Goal: Task Accomplishment & Management: Manage account settings

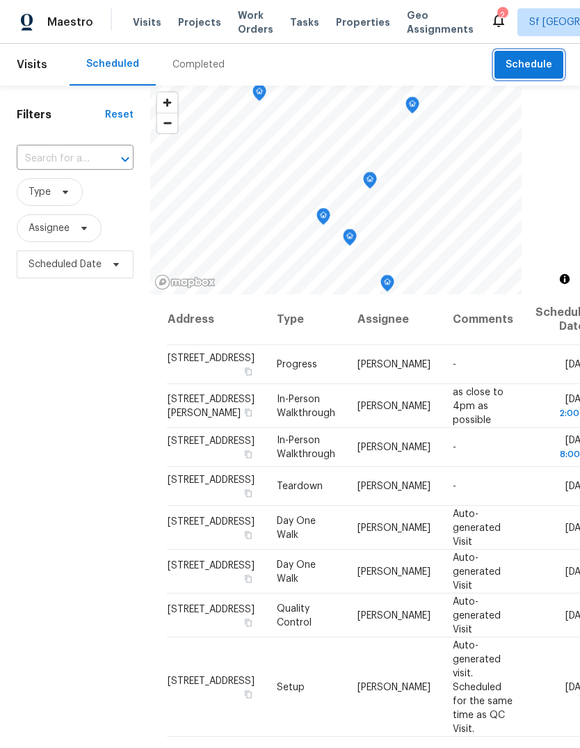
click at [529, 56] on span "Schedule" at bounding box center [529, 64] width 47 height 17
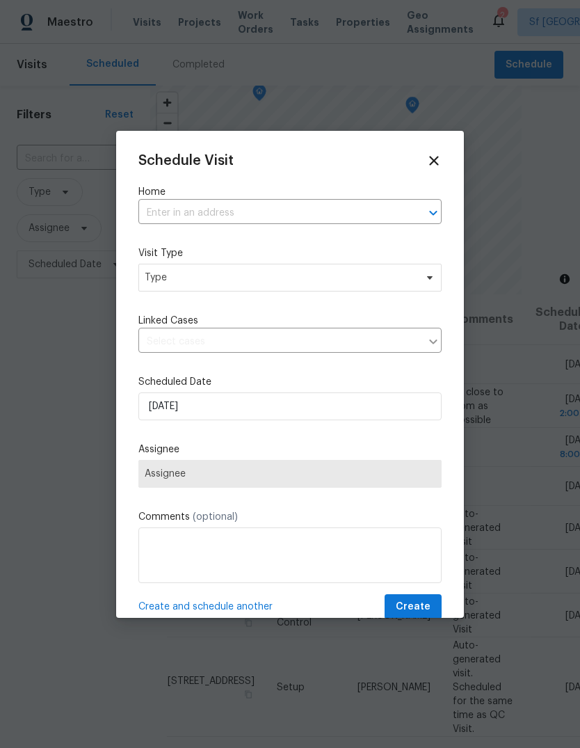
click at [155, 210] on input "text" at bounding box center [270, 214] width 264 height 22
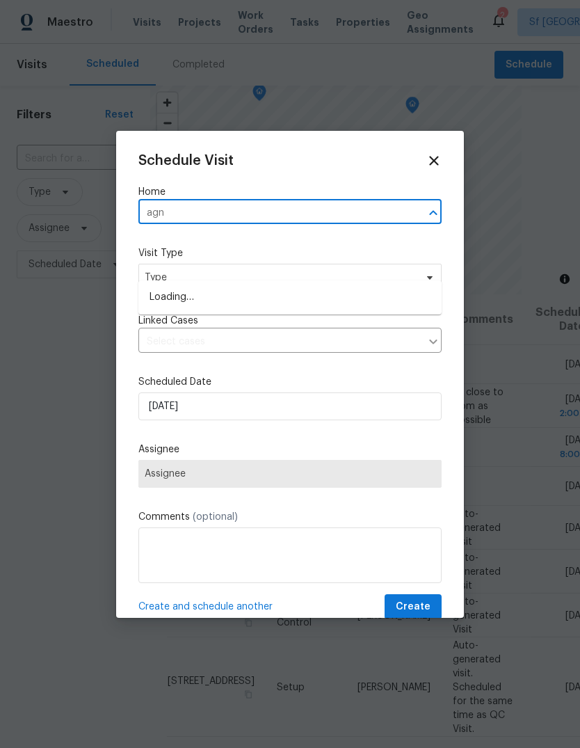
type input "agne"
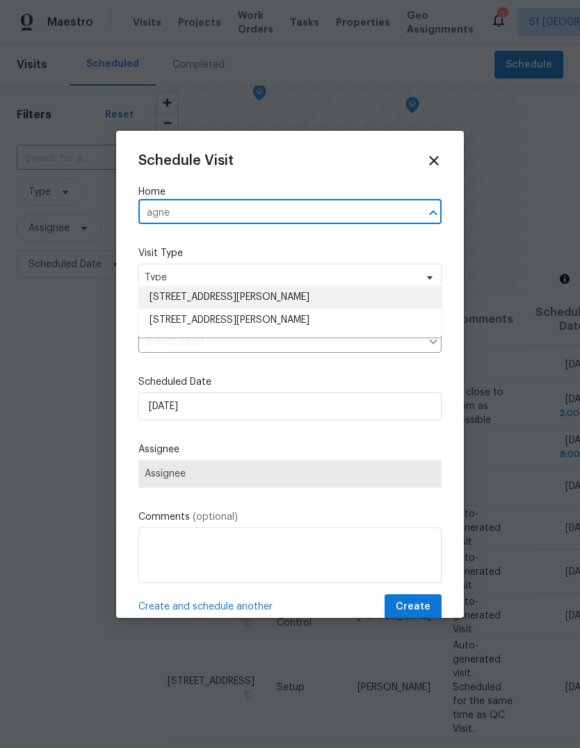
click at [158, 286] on li "[STREET_ADDRESS][PERSON_NAME]" at bounding box center [289, 297] width 303 height 23
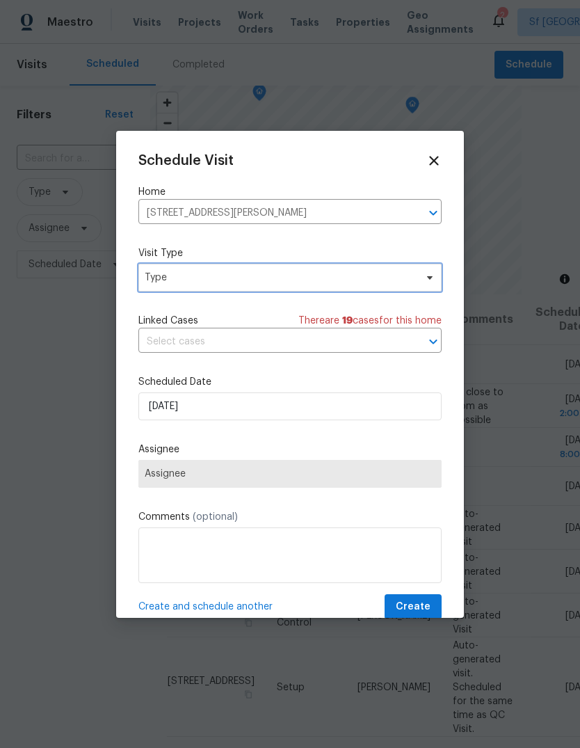
click at [158, 277] on span "Type" at bounding box center [280, 278] width 271 height 14
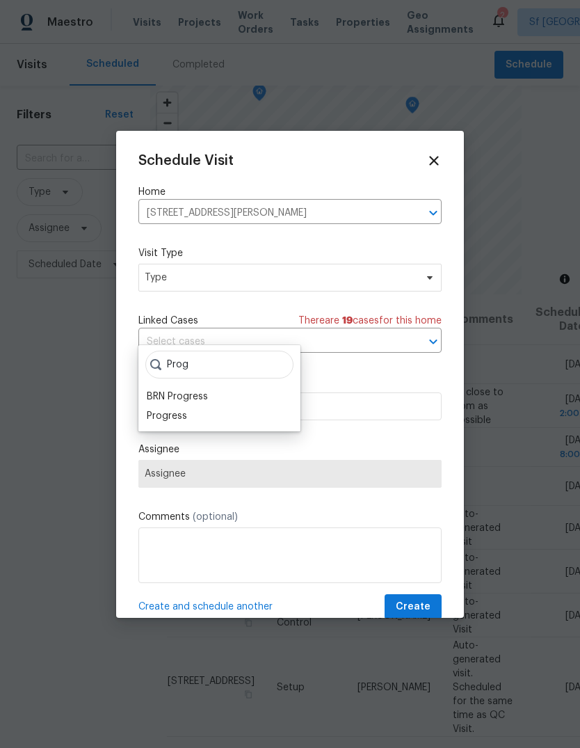
type input "Prog"
click at [153, 409] on div "Progress" at bounding box center [167, 416] width 40 height 14
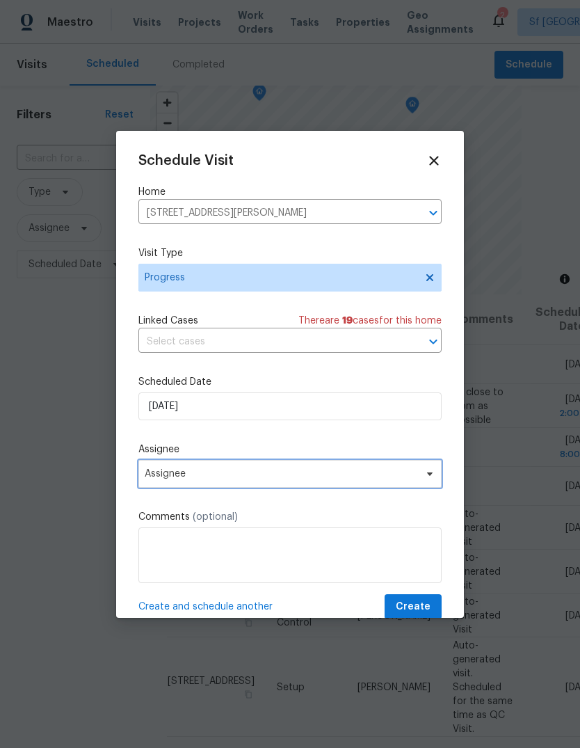
click at [155, 476] on span "Assignee" at bounding box center [281, 473] width 273 height 11
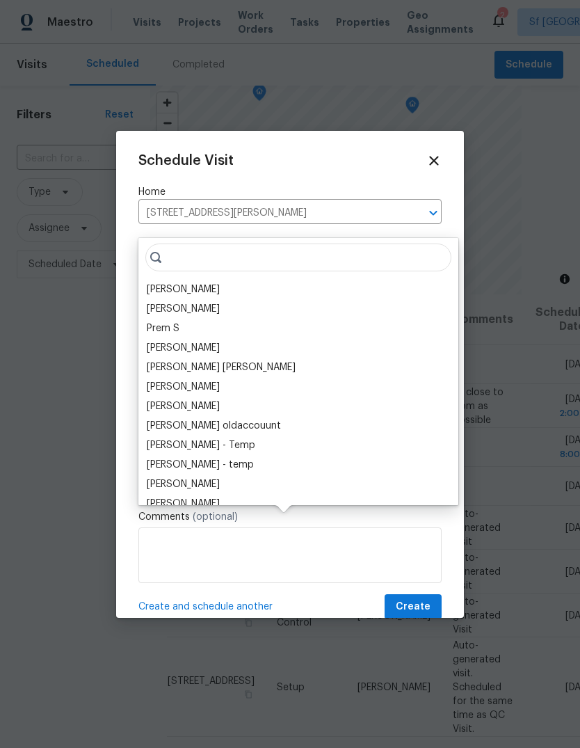
click at [157, 283] on div "[PERSON_NAME]" at bounding box center [183, 290] width 73 height 14
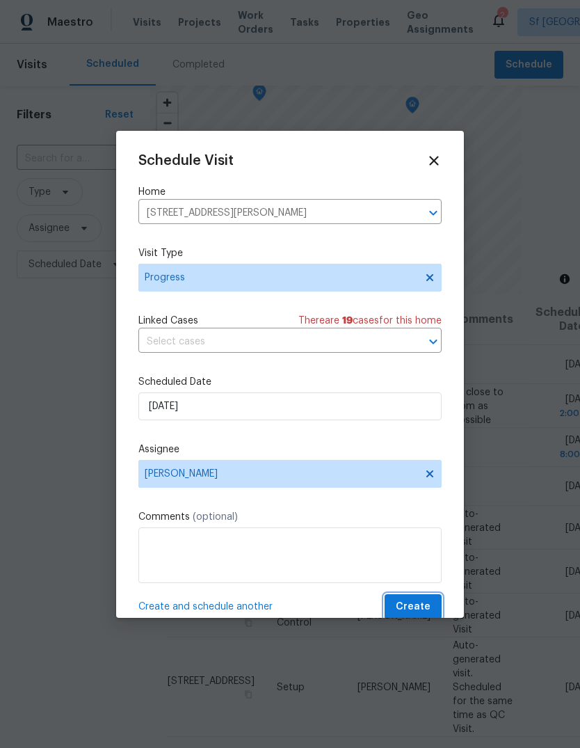
click at [426, 602] on span "Create" at bounding box center [413, 606] width 35 height 17
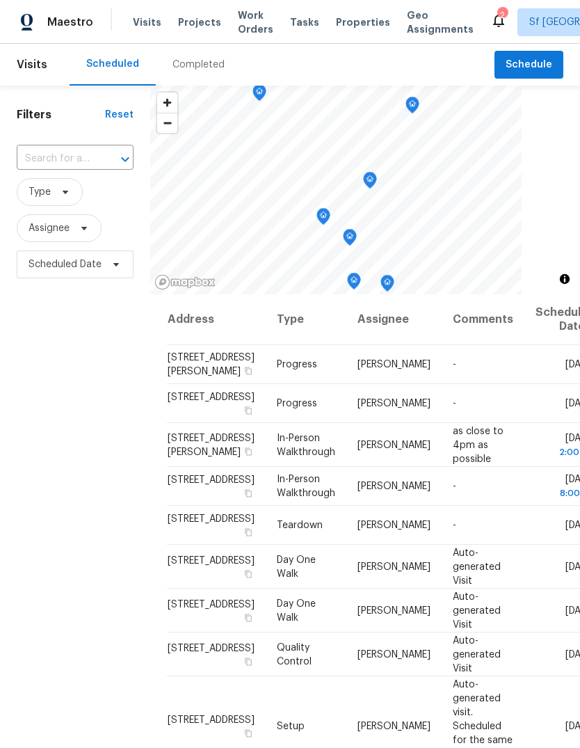
click at [240, 16] on span "Work Orders" at bounding box center [255, 22] width 35 height 28
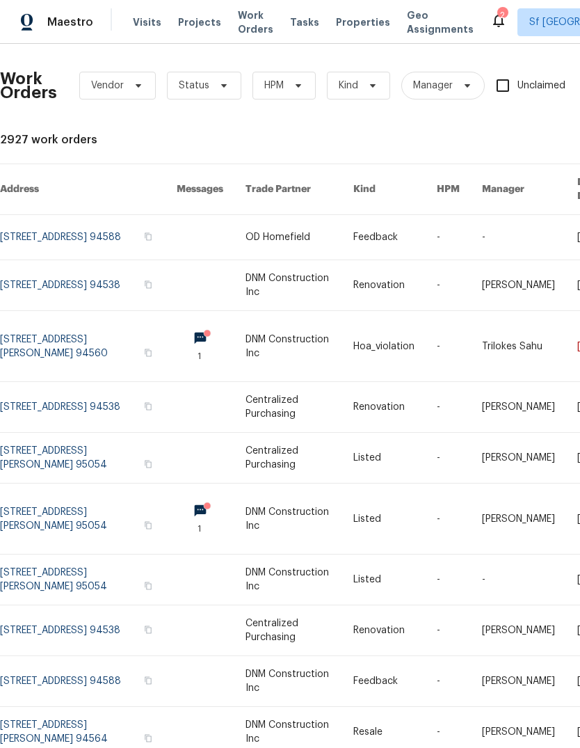
click at [138, 21] on span "Visits" at bounding box center [147, 22] width 29 height 14
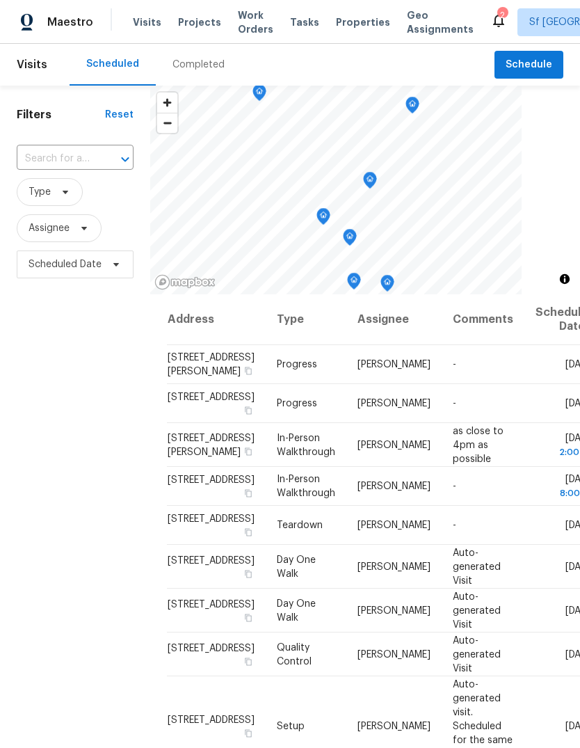
click at [180, 68] on div "Completed" at bounding box center [199, 65] width 52 height 14
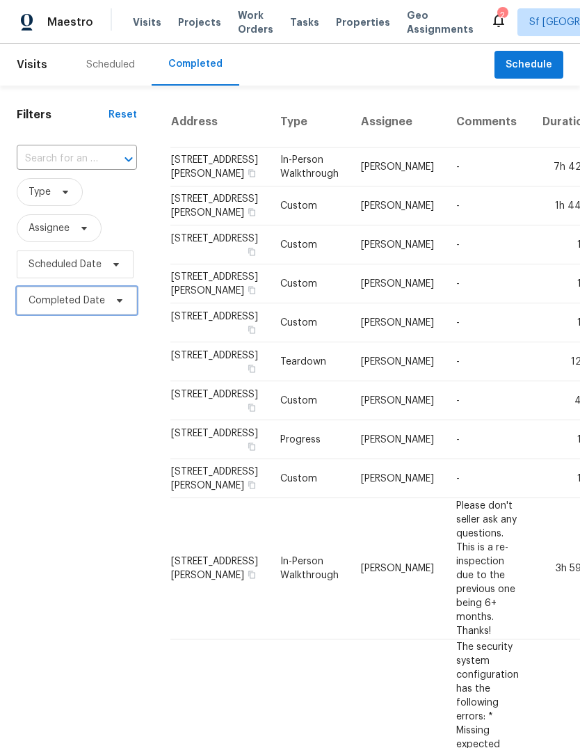
click at [48, 304] on span "Completed Date" at bounding box center [67, 301] width 77 height 14
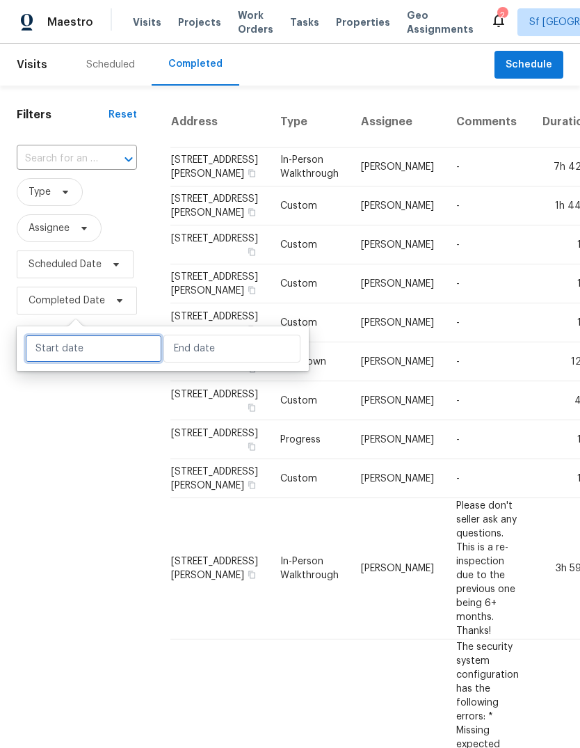
click at [56, 343] on input "text" at bounding box center [93, 349] width 137 height 28
select select "8"
select select "2025"
select select "9"
select select "2025"
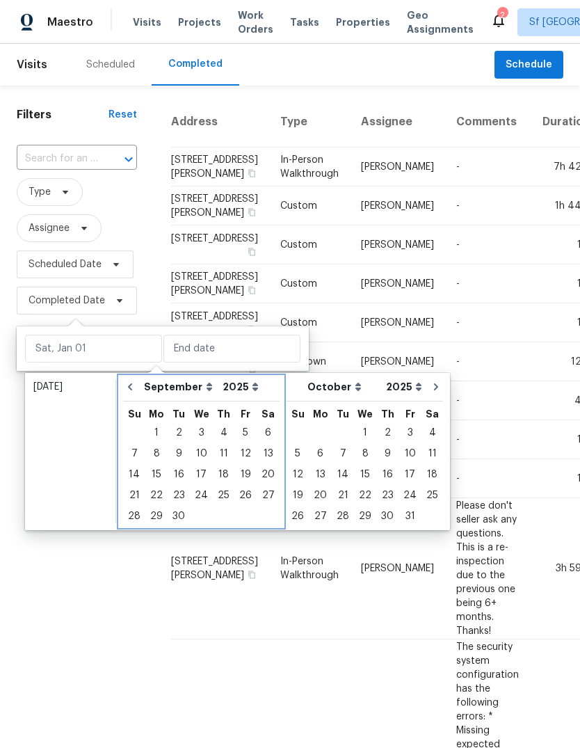
click at [127, 383] on icon "Go to previous month" at bounding box center [130, 386] width 11 height 11
select select "7"
select select "8"
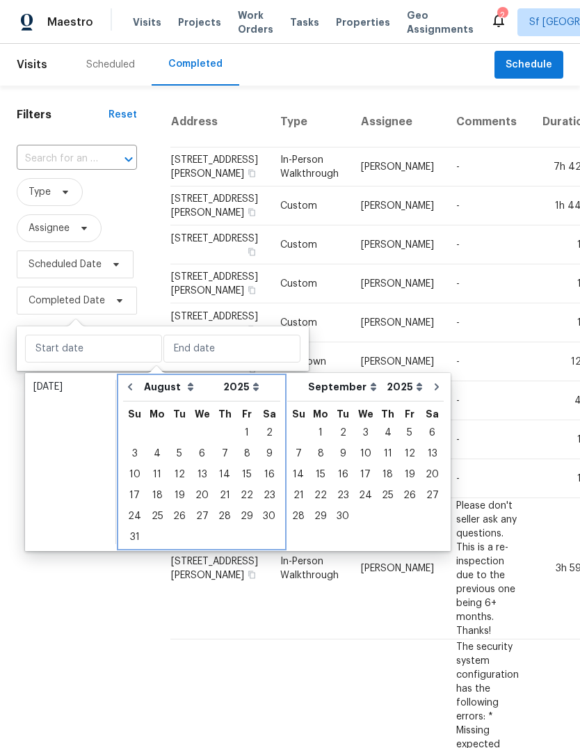
click at [125, 383] on icon "Go to previous month" at bounding box center [130, 386] width 11 height 11
select select "6"
select select "7"
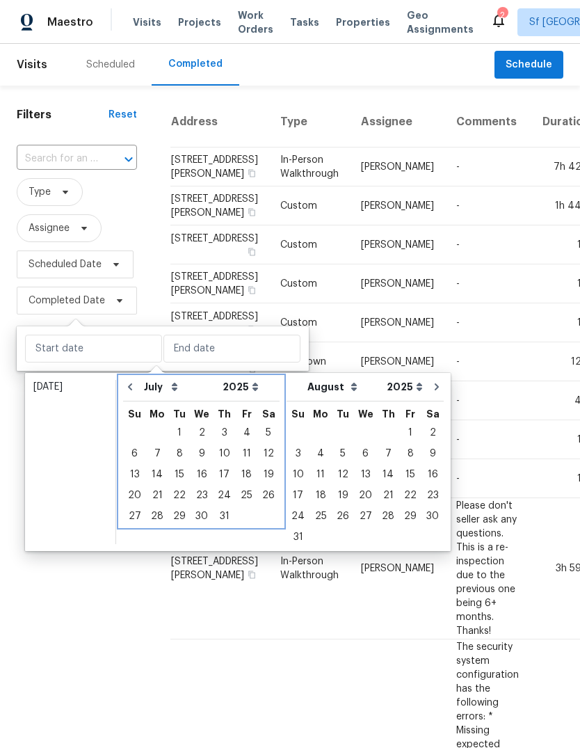
click at [124, 383] on button "Go to previous month" at bounding box center [130, 387] width 21 height 28
select select "5"
select select "6"
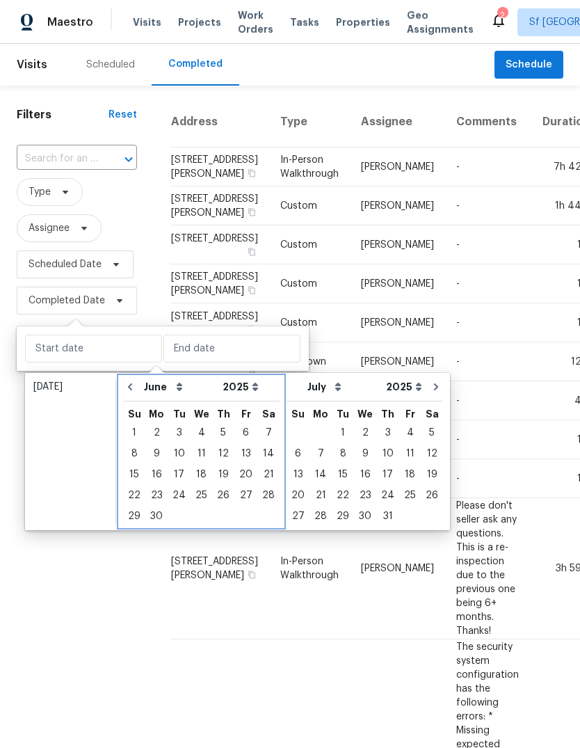
click at [122, 385] on button "Go to previous month" at bounding box center [130, 387] width 21 height 28
select select "4"
select select "5"
click at [122, 385] on button "Go to previous month" at bounding box center [130, 387] width 21 height 28
select select "3"
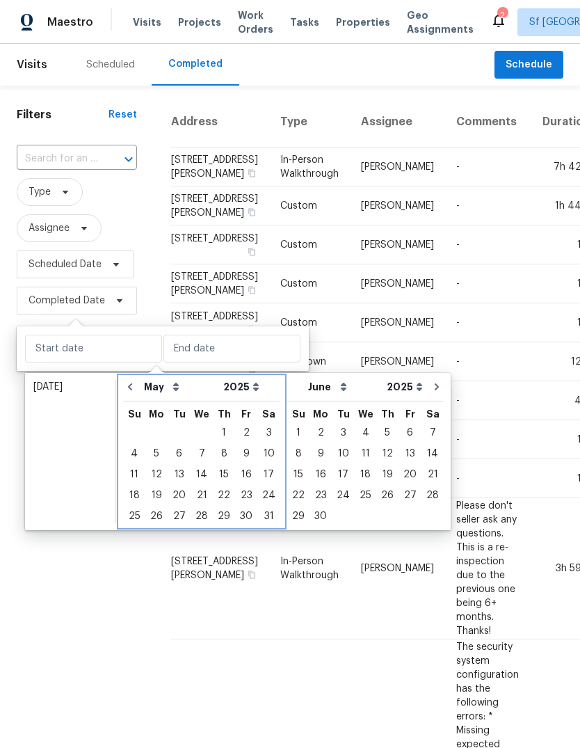
select select "4"
click at [120, 386] on button "Go to previous month" at bounding box center [130, 387] width 21 height 28
select select "2"
select select "3"
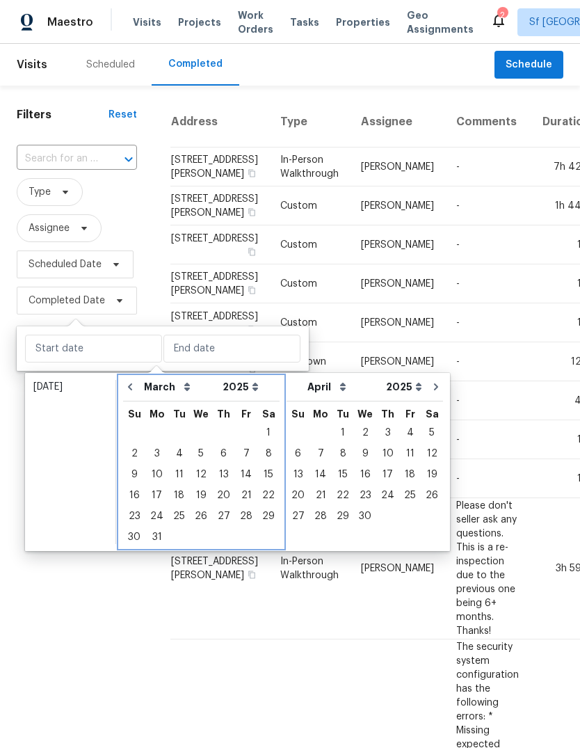
click at [120, 386] on button "Go to previous month" at bounding box center [130, 387] width 21 height 28
select select "1"
select select "2"
click at [120, 388] on button "Go to previous month" at bounding box center [130, 387] width 21 height 28
select select "0"
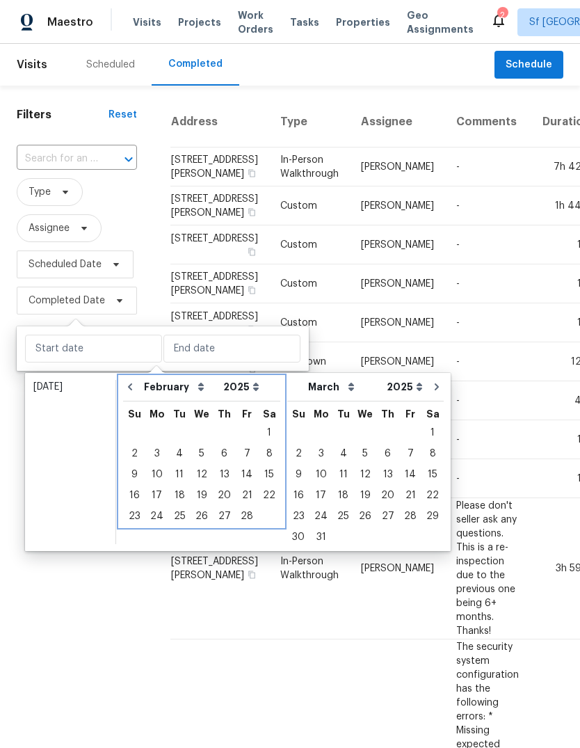
select select "1"
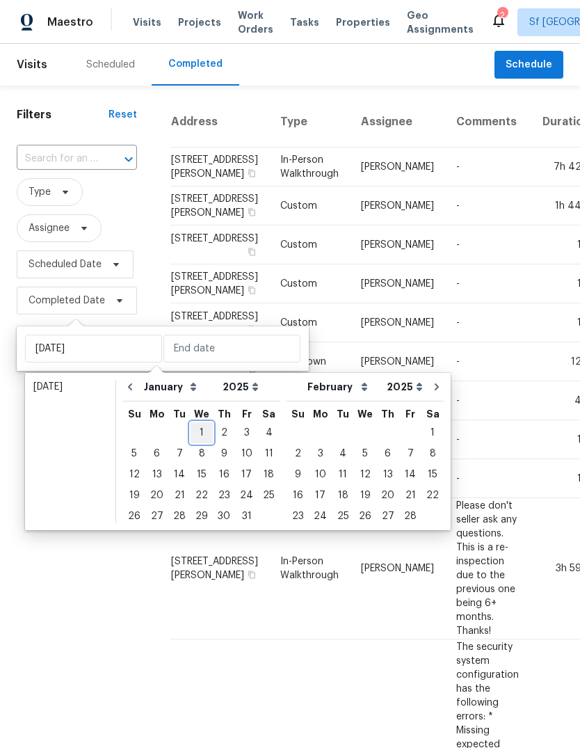
click at [194, 425] on div "1" at bounding box center [202, 432] width 22 height 19
type input "[DATE]"
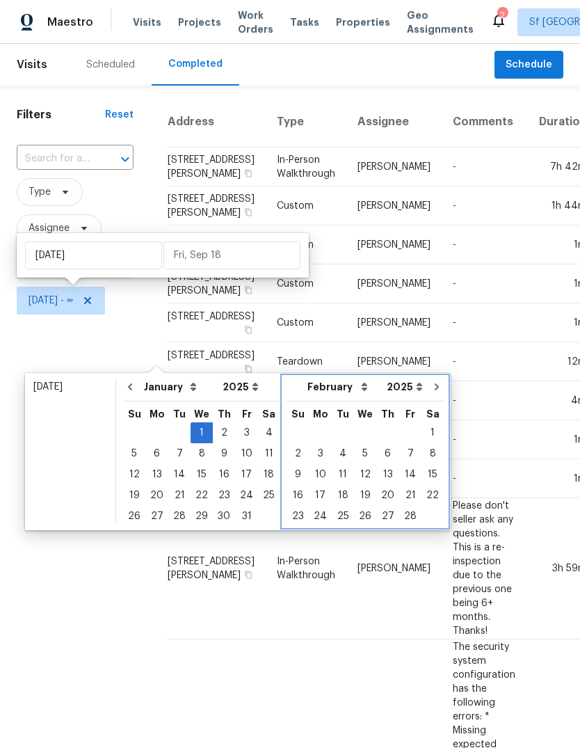
click at [431, 387] on icon "Go to next month" at bounding box center [436, 386] width 11 height 11
select select "1"
select select "2"
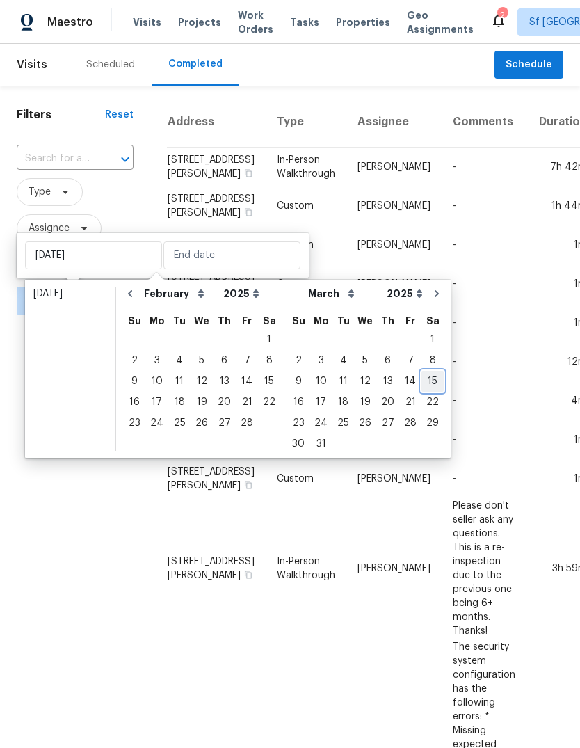
click at [423, 387] on div "15" at bounding box center [433, 381] width 22 height 19
type input "[DATE]"
select select "0"
select select "1"
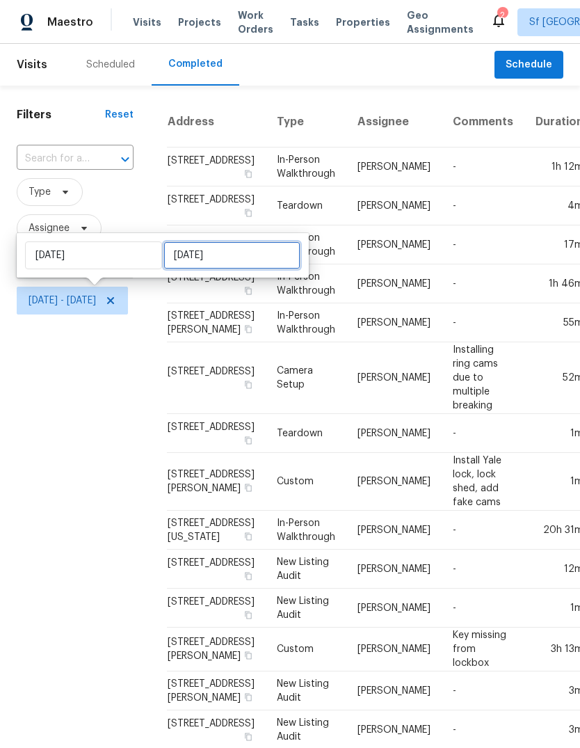
click at [201, 256] on input "[DATE]" at bounding box center [232, 255] width 137 height 28
select select "2025"
select select "1"
select select "2025"
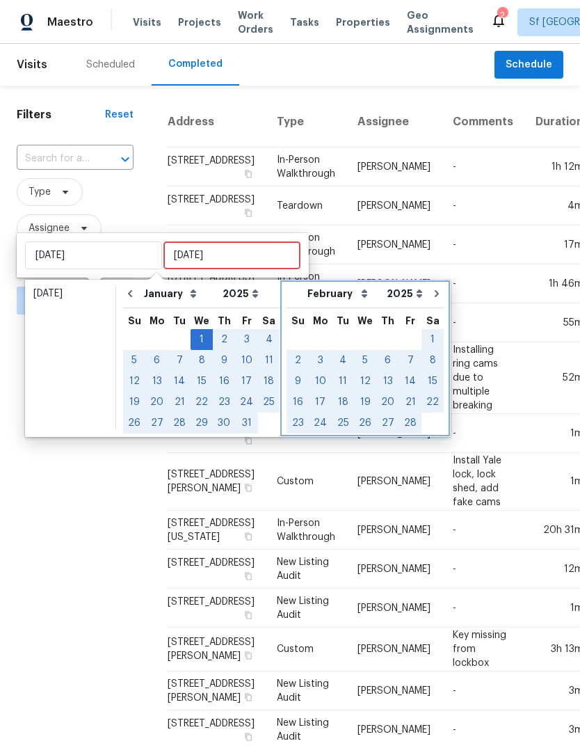
click at [435, 293] on icon "Go to next month" at bounding box center [437, 293] width 4 height 7
select select "1"
select select "2"
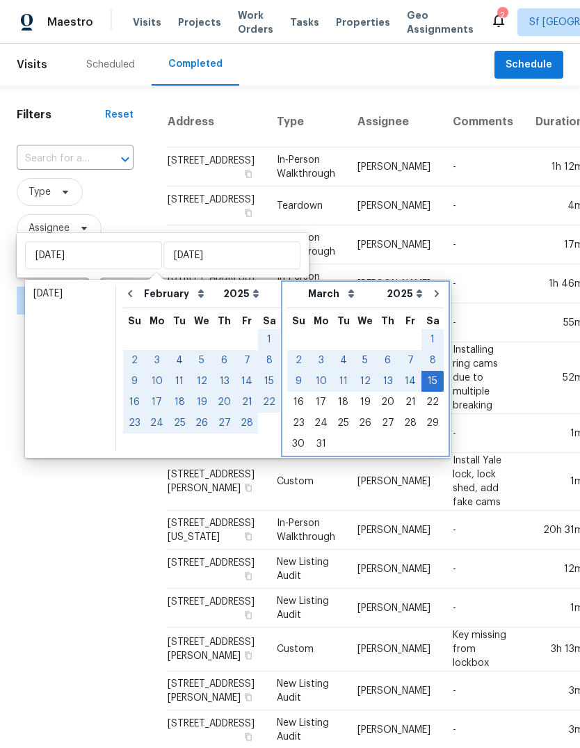
click at [431, 294] on icon "Go to next month" at bounding box center [436, 293] width 11 height 11
select select "2"
select select "3"
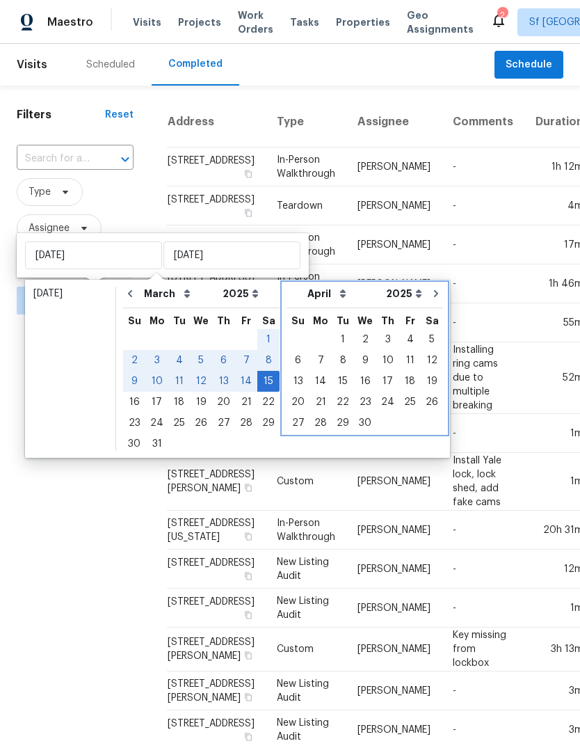
click at [431, 293] on icon "Go to next month" at bounding box center [436, 293] width 11 height 11
select select "3"
select select "4"
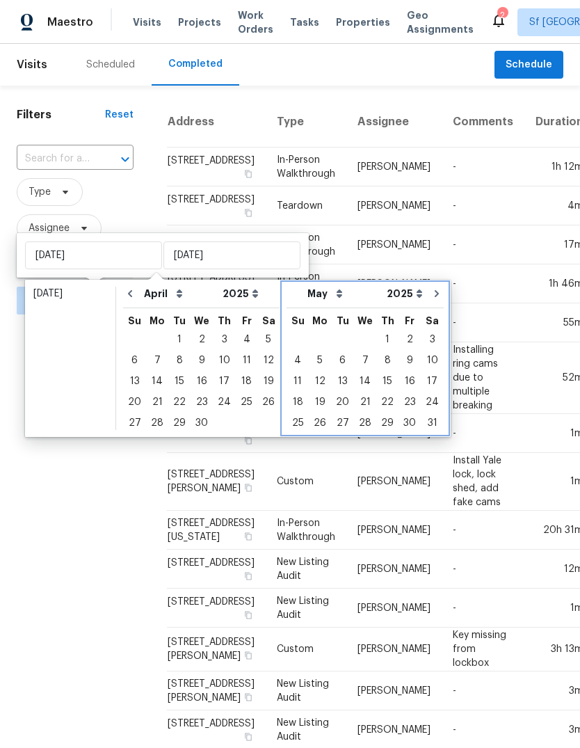
click at [435, 292] on icon "Go to next month" at bounding box center [437, 293] width 4 height 7
select select "4"
select select "5"
click at [431, 295] on icon "Go to next month" at bounding box center [436, 293] width 11 height 11
select select "5"
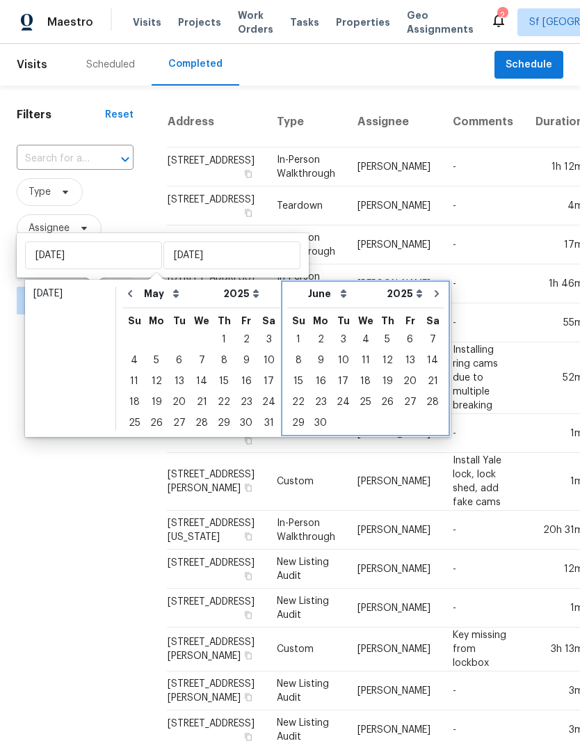
select select "6"
click at [434, 294] on icon "Go to next month" at bounding box center [436, 293] width 4 height 7
select select "6"
select select "7"
click at [434, 294] on icon "Go to next month" at bounding box center [436, 293] width 4 height 7
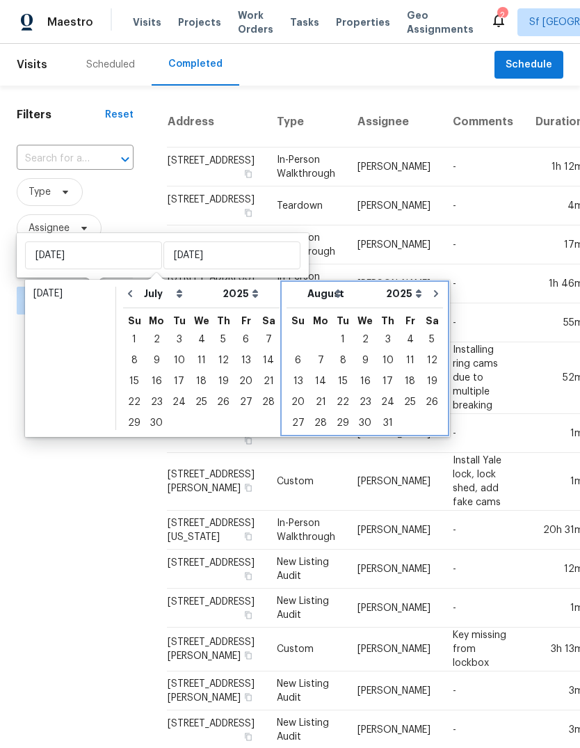
select select "7"
select select "8"
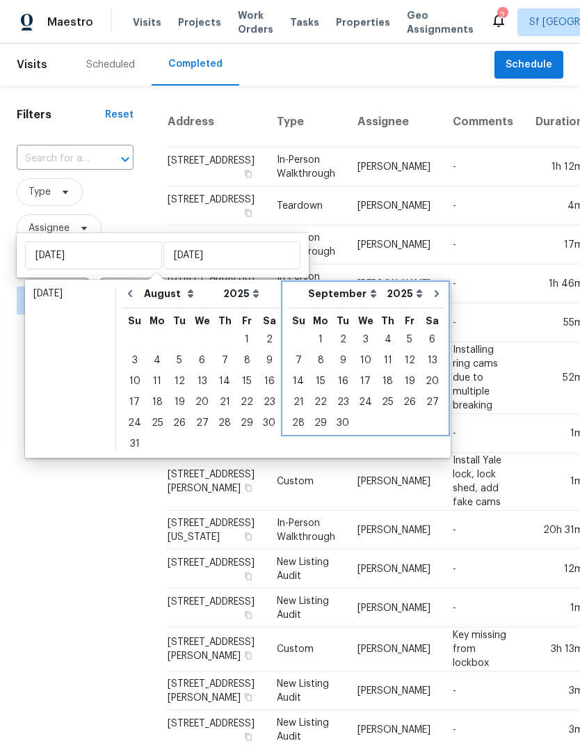
click at [435, 294] on icon "Go to next month" at bounding box center [437, 293] width 4 height 7
select select "8"
select select "9"
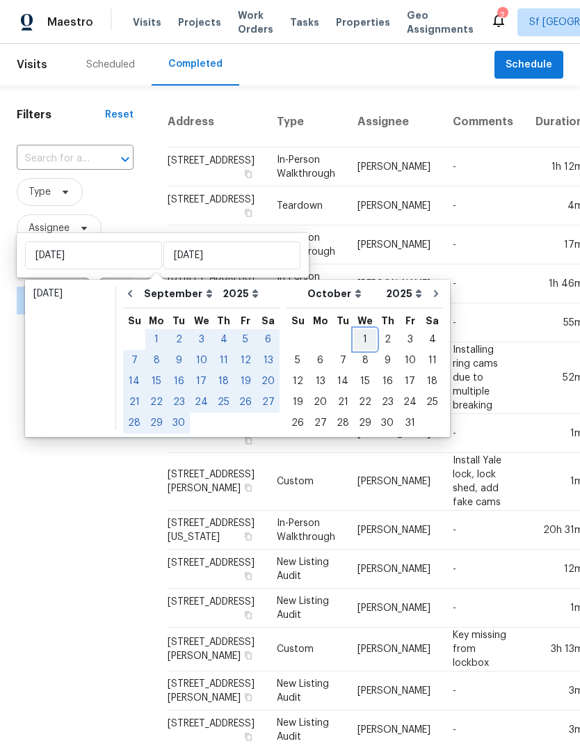
click at [356, 336] on div "1" at bounding box center [365, 339] width 22 height 19
type input "[DATE]"
select select "0"
select select "1"
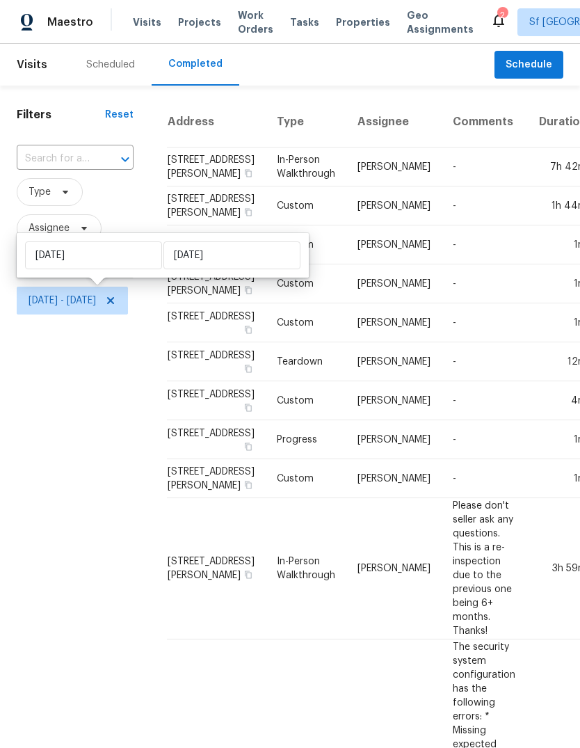
click at [134, 198] on span "Type" at bounding box center [75, 192] width 117 height 28
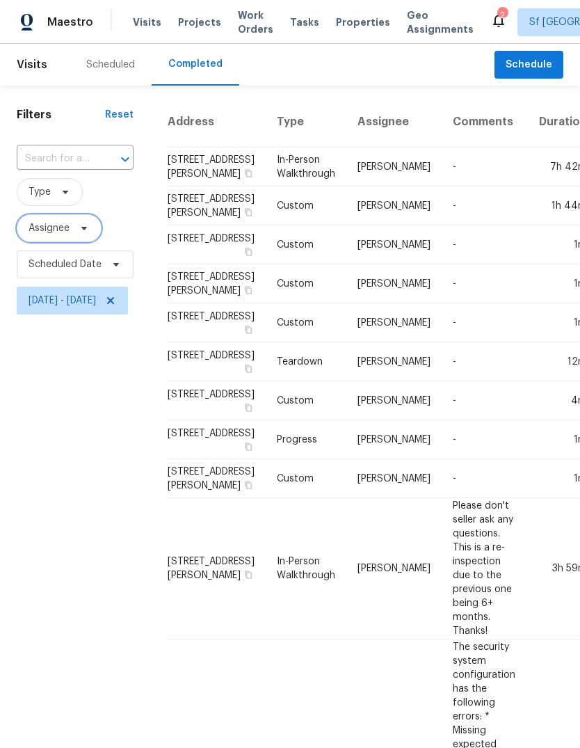
click at [45, 230] on span "Assignee" at bounding box center [49, 228] width 41 height 14
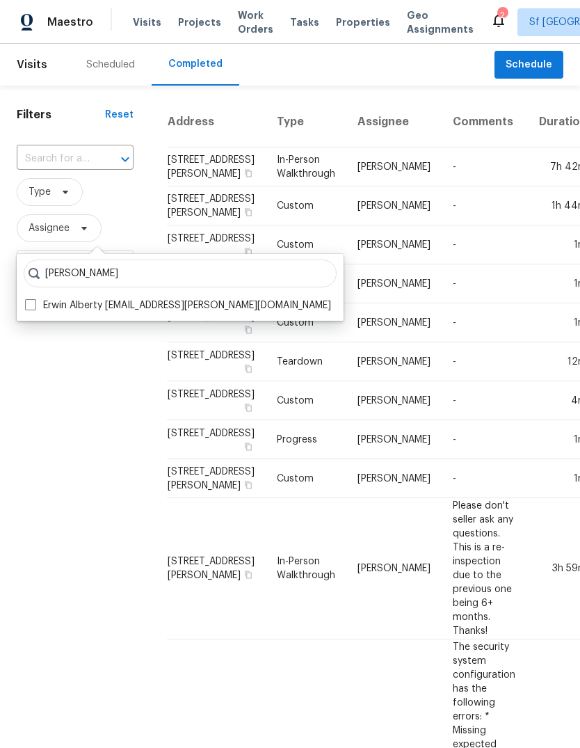
type input "[PERSON_NAME]"
click at [59, 305] on label "Erwin Alberty [EMAIL_ADDRESS][PERSON_NAME][DOMAIN_NAME]" at bounding box center [178, 306] width 306 height 14
click at [34, 305] on input "Erwin Alberty [EMAIL_ADDRESS][PERSON_NAME][DOMAIN_NAME]" at bounding box center [29, 303] width 9 height 9
checkbox input "true"
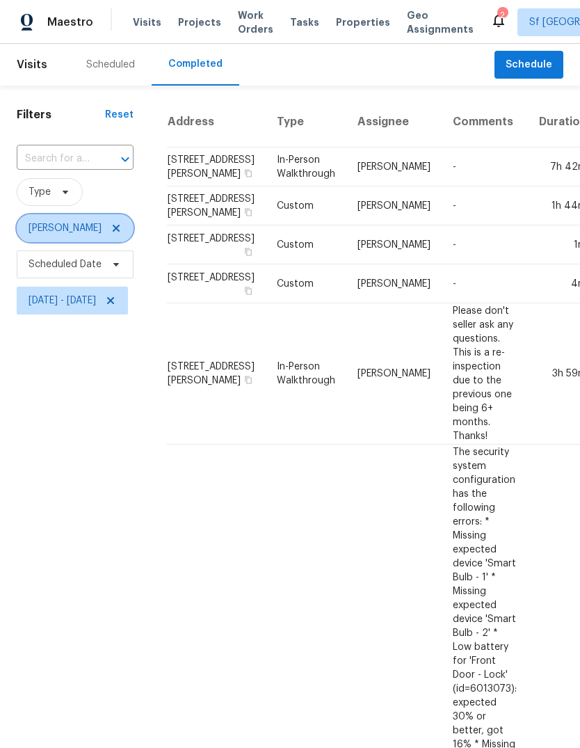
click at [111, 228] on icon at bounding box center [116, 228] width 11 height 11
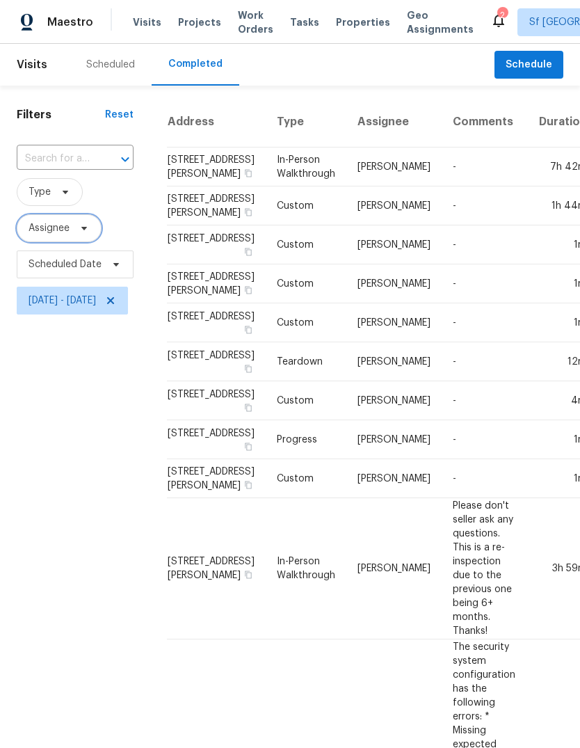
click at [46, 227] on span "Assignee" at bounding box center [49, 228] width 41 height 14
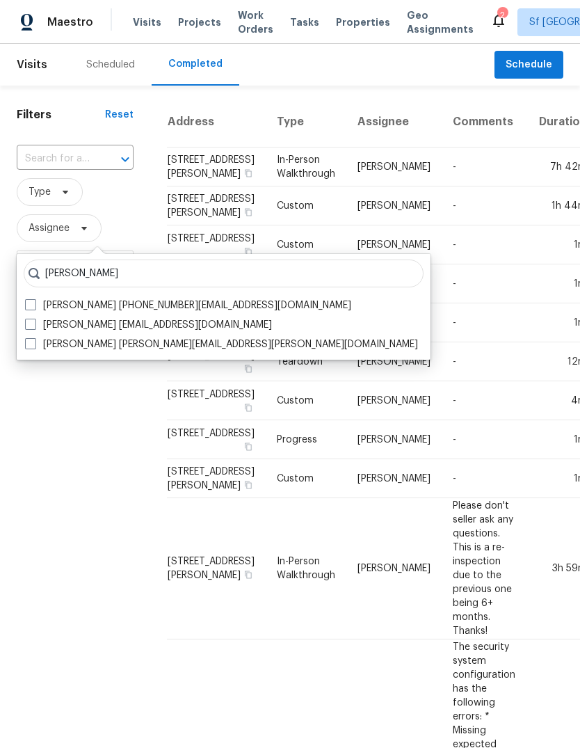
type input "[PERSON_NAME]"
click at [58, 339] on label "[PERSON_NAME] [PERSON_NAME][EMAIL_ADDRESS][PERSON_NAME][DOMAIN_NAME]" at bounding box center [221, 345] width 393 height 14
click at [34, 339] on input "[PERSON_NAME] [PERSON_NAME][EMAIL_ADDRESS][PERSON_NAME][DOMAIN_NAME]" at bounding box center [29, 342] width 9 height 9
checkbox input "true"
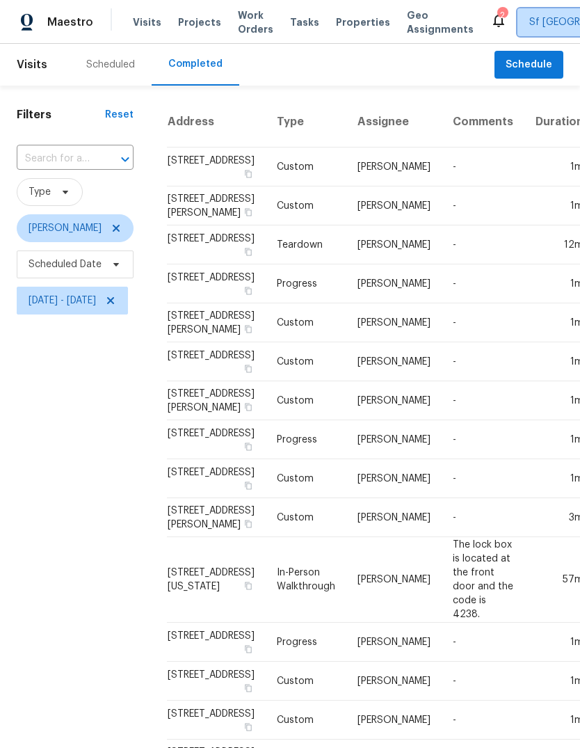
click at [530, 21] on span "Sf [GEOGRAPHIC_DATA]" at bounding box center [584, 22] width 109 height 14
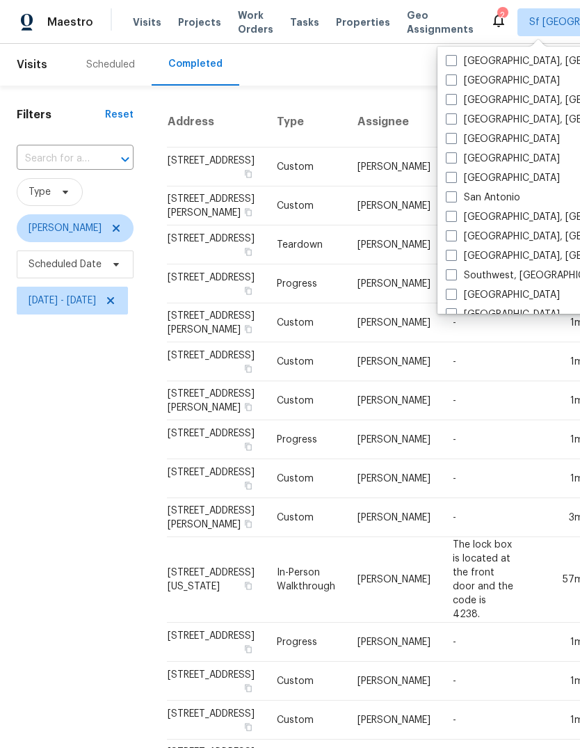
scroll to position [866, 0]
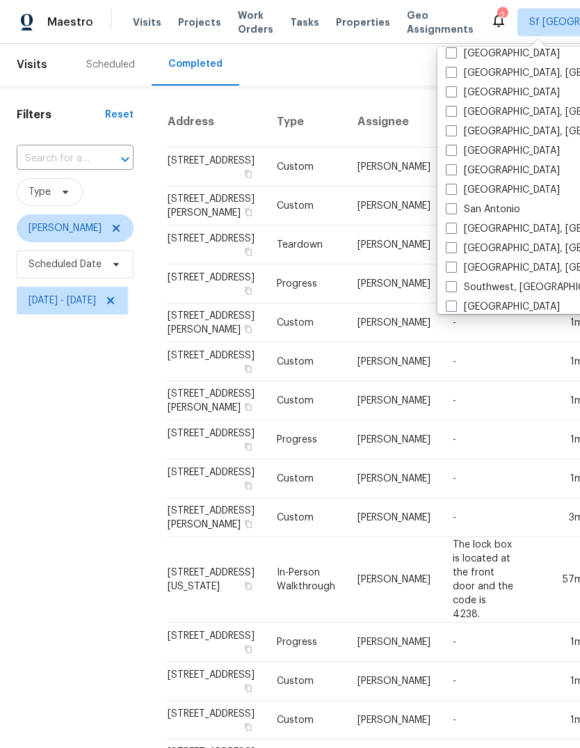
click at [455, 175] on span at bounding box center [451, 169] width 11 height 11
click at [455, 173] on input "[GEOGRAPHIC_DATA]" at bounding box center [450, 168] width 9 height 9
checkbox input "true"
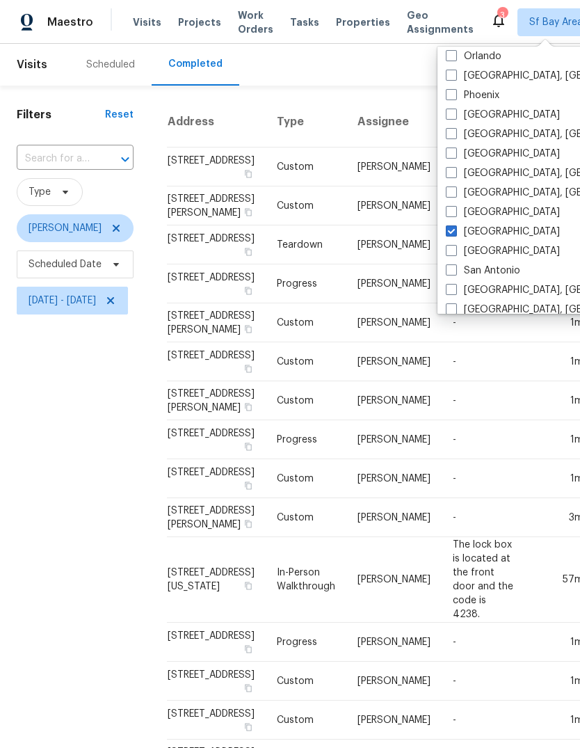
scroll to position [800, 0]
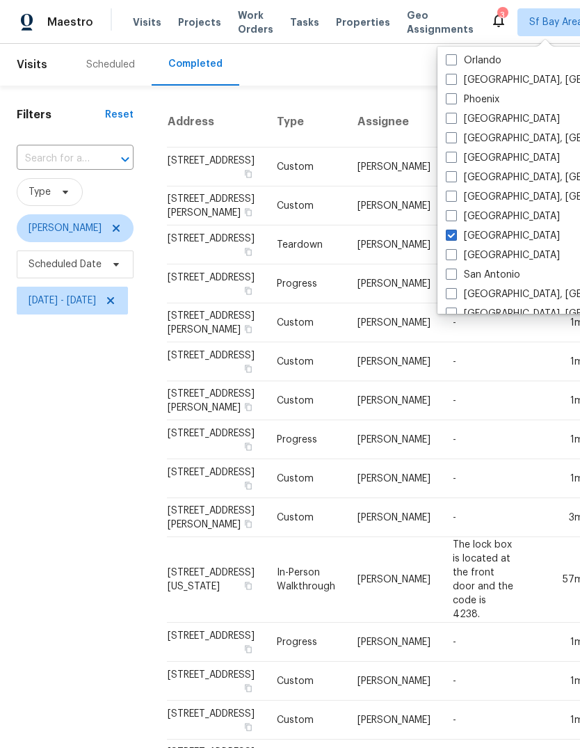
click at [489, 125] on label "[GEOGRAPHIC_DATA]" at bounding box center [503, 119] width 114 height 14
click at [455, 121] on input "[GEOGRAPHIC_DATA]" at bounding box center [450, 116] width 9 height 9
checkbox input "true"
click at [86, 395] on div "Filters Reset ​ Type [PERSON_NAME] Scheduled Date [DATE] - [DATE]" at bounding box center [75, 548] width 150 height 925
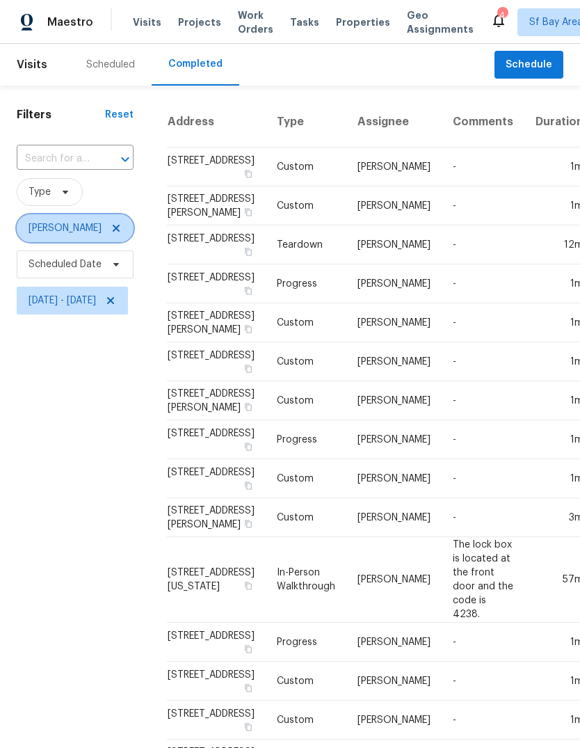
click at [111, 230] on icon at bounding box center [116, 228] width 11 height 11
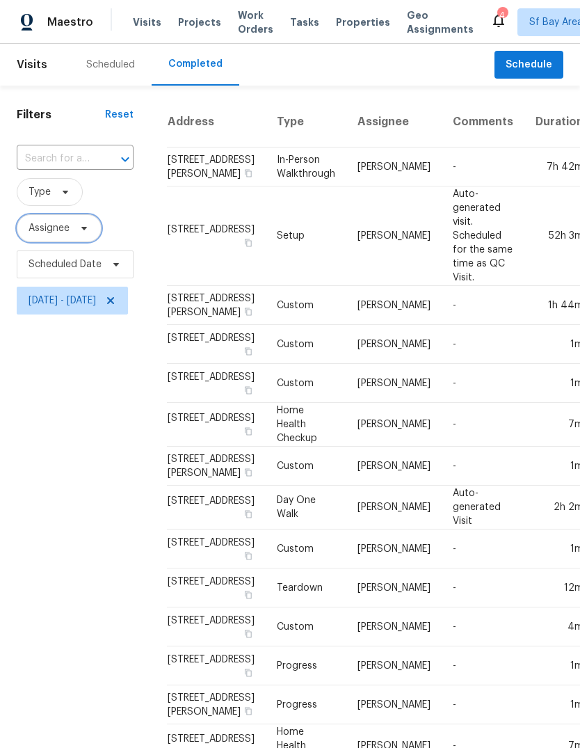
click at [51, 230] on span "Assignee" at bounding box center [49, 228] width 41 height 14
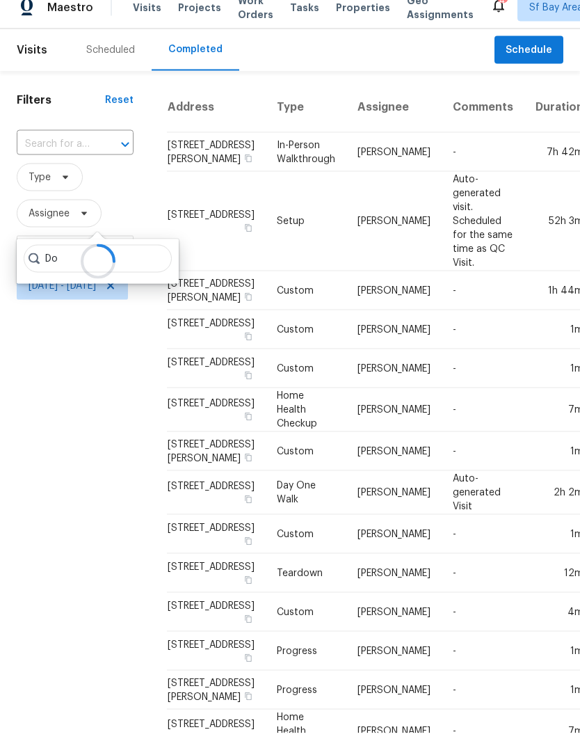
type input "D"
type input "B"
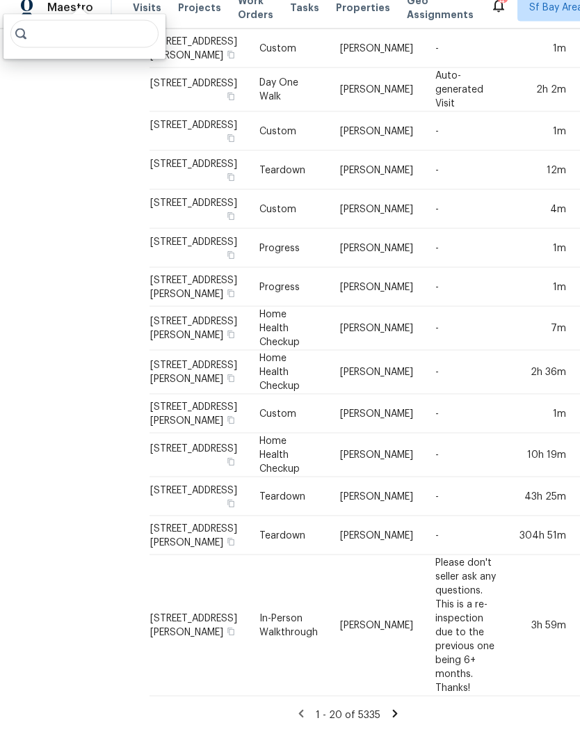
scroll to position [1018, 17]
click at [79, 406] on div "Filters Reset ​ Type Assignee Scheduled Date [DATE] - [DATE]" at bounding box center [58, 215] width 150 height 1065
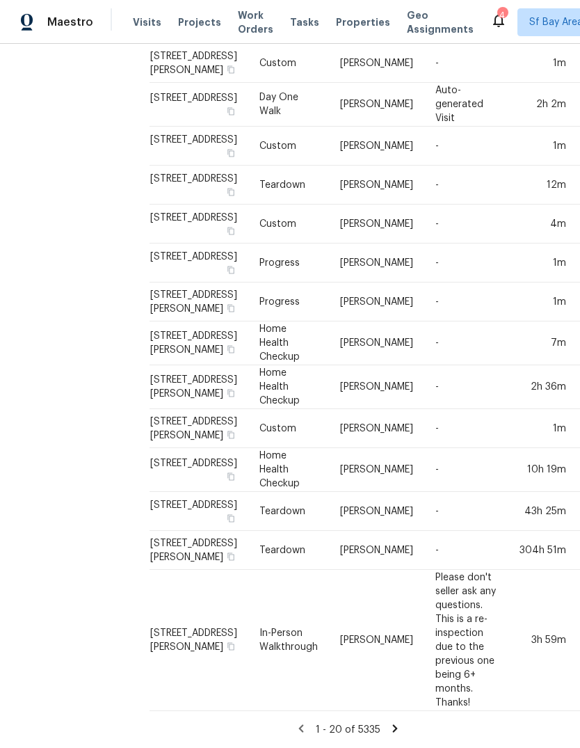
scroll to position [52, 0]
click at [428, 724] on div "1 - 20 of 5335" at bounding box center [348, 729] width 430 height 15
click at [422, 720] on div "Address Type Assignee Comments Duration Completed On [STREET_ADDRESS][PERSON_NA…" at bounding box center [348, 221] width 430 height 1054
click at [424, 727] on div "1 - 20 of 5335" at bounding box center [348, 729] width 430 height 15
click at [402, 722] on icon at bounding box center [395, 728] width 13 height 13
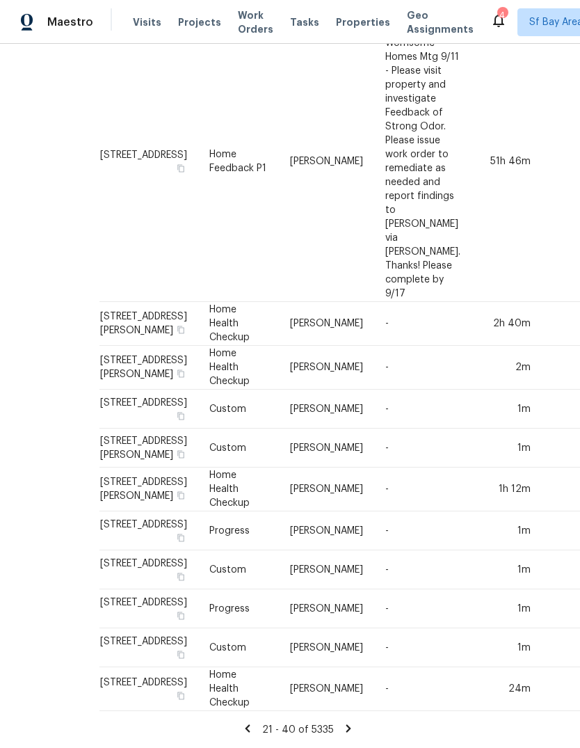
click at [355, 722] on icon at bounding box center [348, 728] width 13 height 13
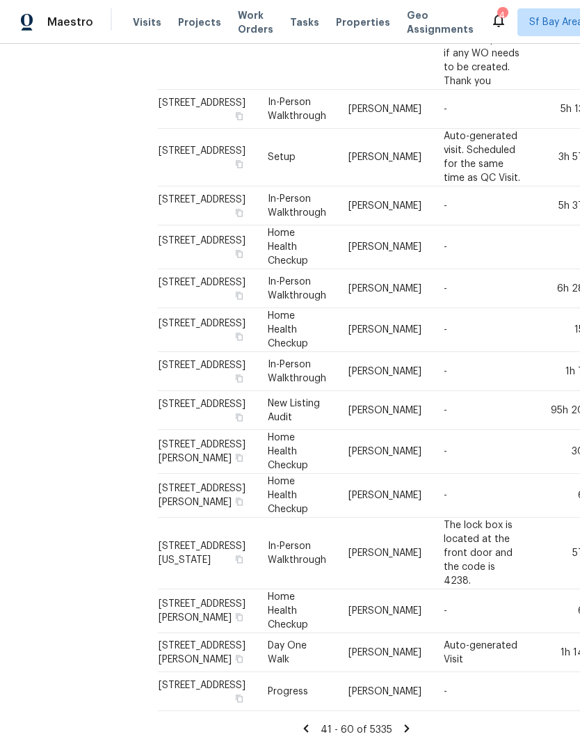
click at [436, 722] on div "Address Type Assignee Comments Duration Completed On [STREET_ADDRESS][PERSON_NA…" at bounding box center [356, 199] width 430 height 1097
click at [413, 727] on icon at bounding box center [407, 728] width 13 height 13
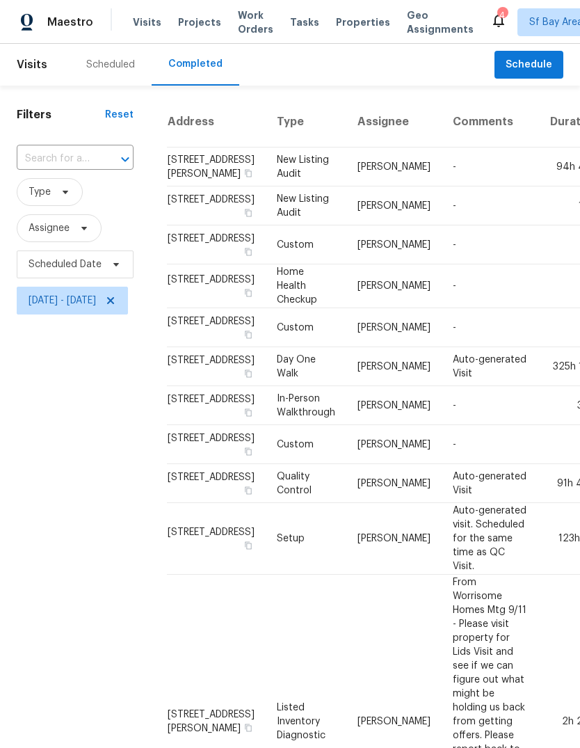
scroll to position [0, 0]
click at [54, 225] on span "Assignee" at bounding box center [49, 228] width 41 height 14
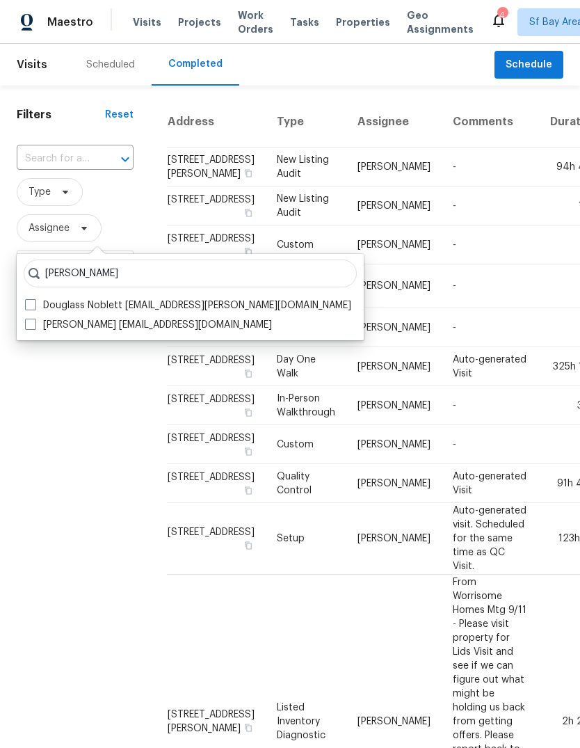
type input "[PERSON_NAME]"
click at [61, 300] on label "Douglass Noblett [EMAIL_ADDRESS][PERSON_NAME][DOMAIN_NAME]" at bounding box center [188, 306] width 326 height 14
click at [34, 300] on input "Douglass Noblett [EMAIL_ADDRESS][PERSON_NAME][DOMAIN_NAME]" at bounding box center [29, 303] width 9 height 9
checkbox input "true"
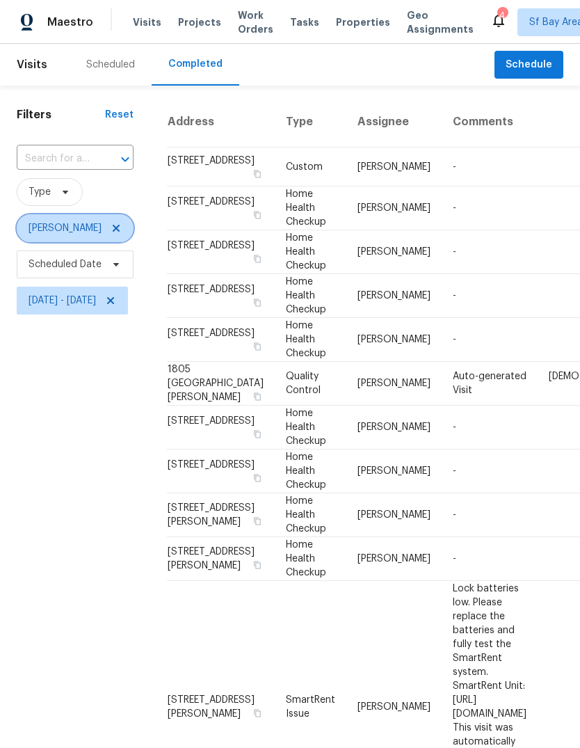
click at [119, 230] on icon at bounding box center [116, 228] width 11 height 11
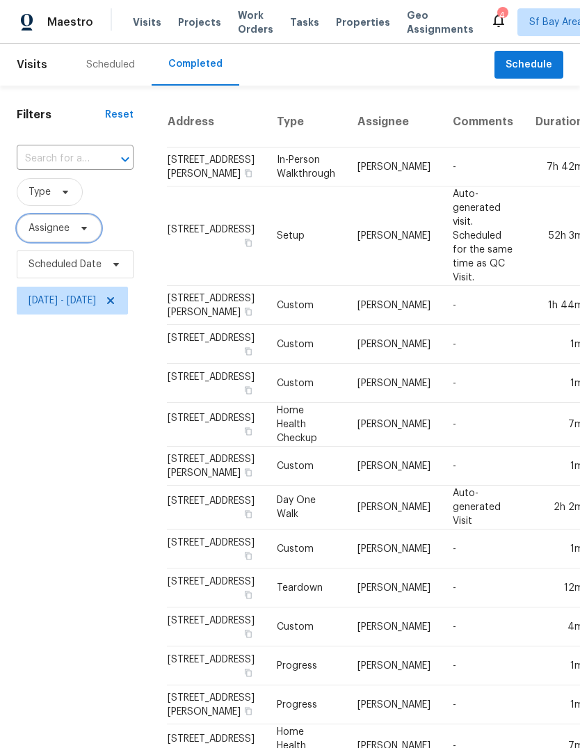
click at [61, 223] on span "Assignee" at bounding box center [49, 228] width 41 height 14
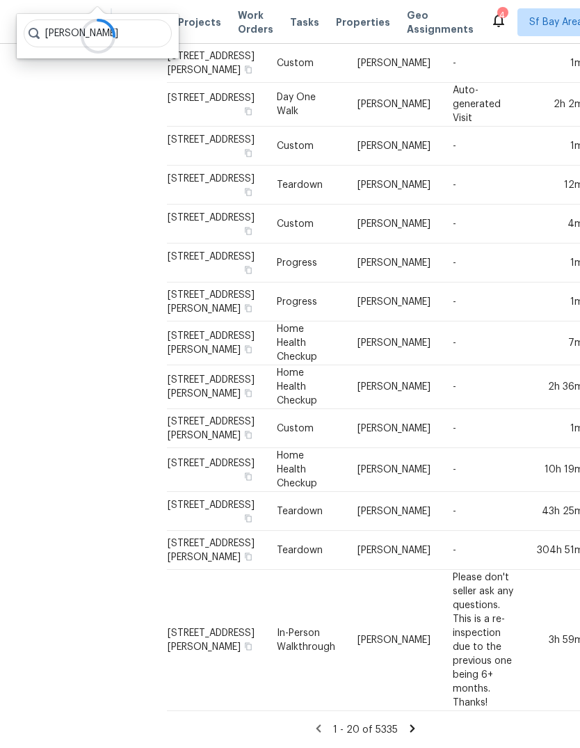
scroll to position [431, 0]
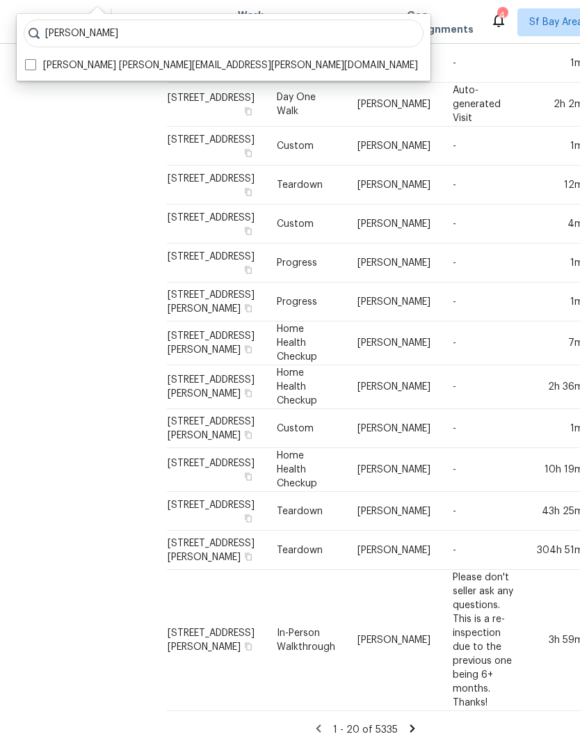
type input "[PERSON_NAME]"
click at [53, 58] on label "[PERSON_NAME] [PERSON_NAME][EMAIL_ADDRESS][PERSON_NAME][DOMAIN_NAME]" at bounding box center [221, 65] width 393 height 14
click at [34, 58] on input "[PERSON_NAME] [PERSON_NAME][EMAIL_ADDRESS][PERSON_NAME][DOMAIN_NAME]" at bounding box center [29, 62] width 9 height 9
checkbox input "true"
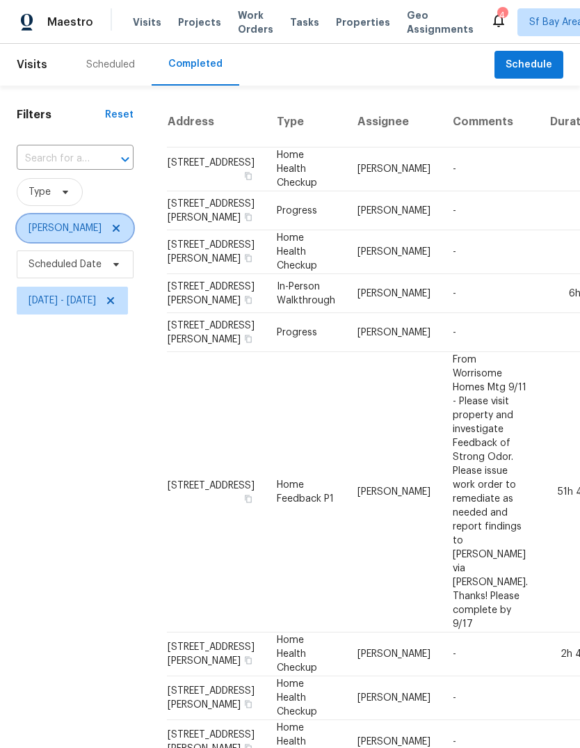
click at [118, 228] on icon at bounding box center [116, 228] width 7 height 7
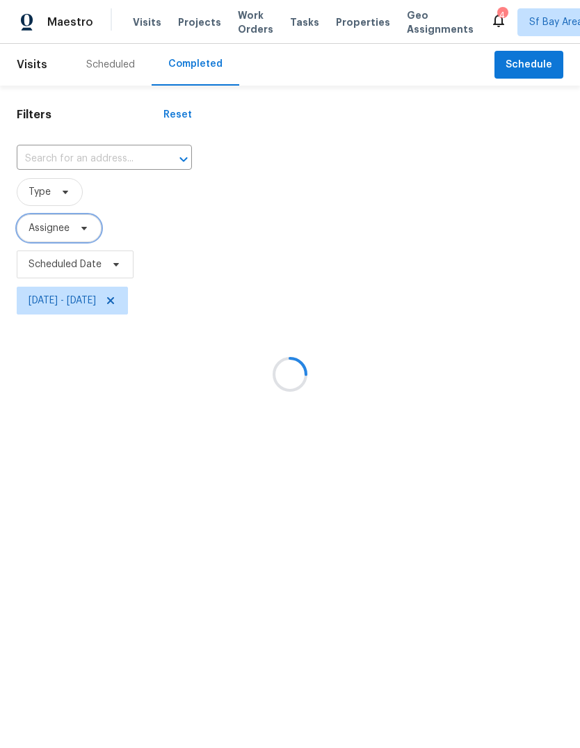
click at [63, 226] on span "Assignee" at bounding box center [49, 228] width 41 height 14
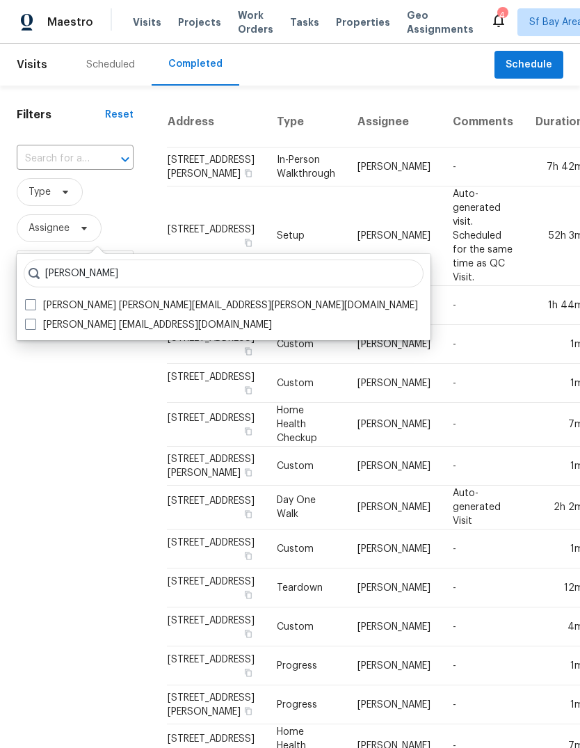
type input "[PERSON_NAME]"
click at [54, 301] on label "[PERSON_NAME] [PERSON_NAME][EMAIL_ADDRESS][PERSON_NAME][DOMAIN_NAME]" at bounding box center [221, 306] width 393 height 14
click at [34, 301] on input "[PERSON_NAME] [PERSON_NAME][EMAIL_ADDRESS][PERSON_NAME][DOMAIN_NAME]" at bounding box center [29, 303] width 9 height 9
checkbox input "true"
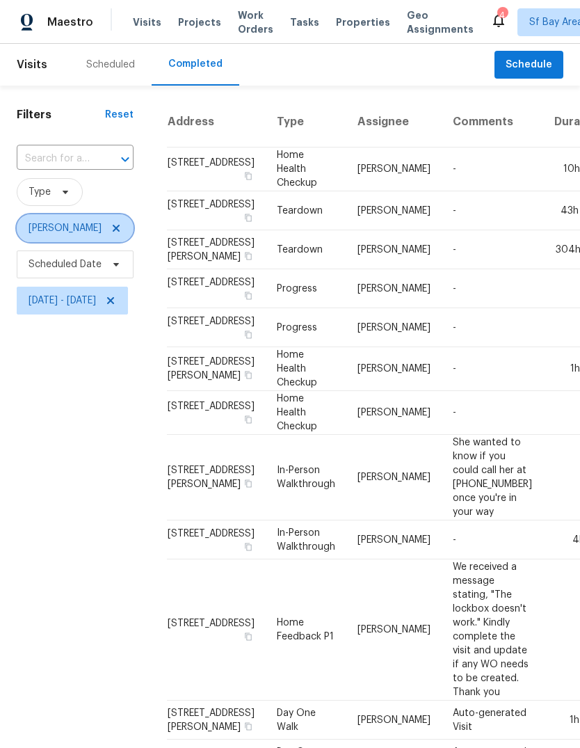
click at [113, 232] on icon at bounding box center [116, 228] width 7 height 7
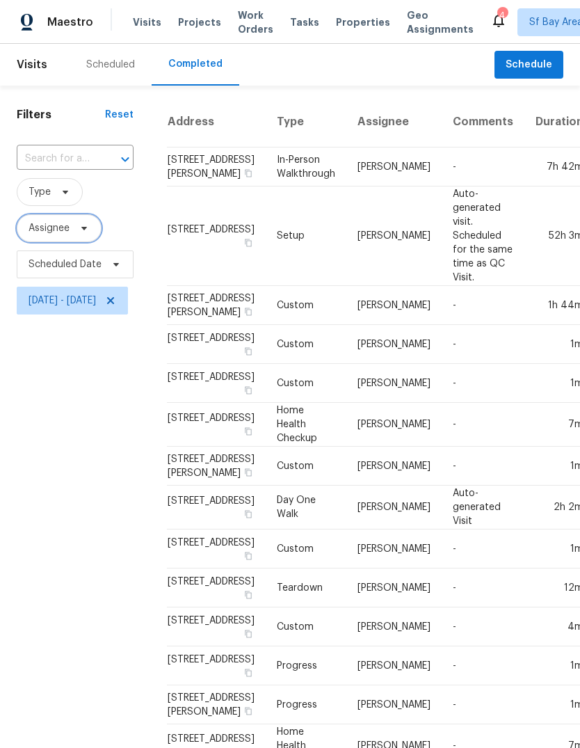
click at [63, 231] on span "Assignee" at bounding box center [49, 228] width 41 height 14
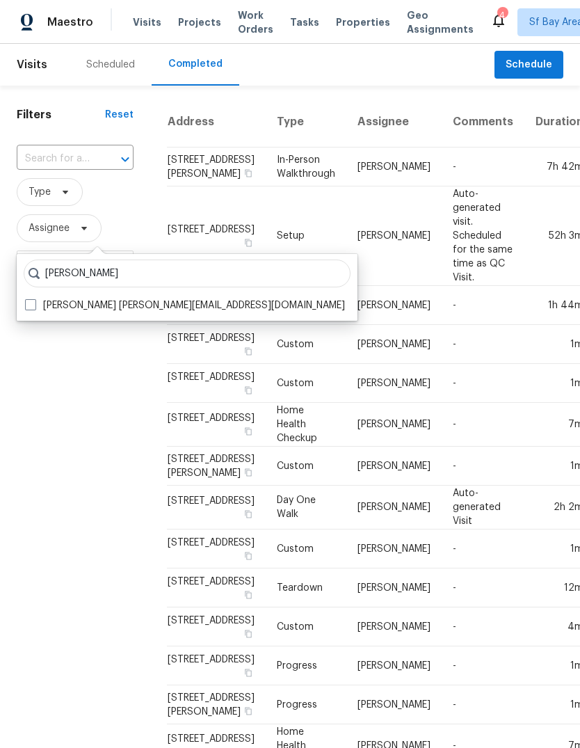
type input "[PERSON_NAME]"
click at [71, 305] on label "[PERSON_NAME] [PERSON_NAME][EMAIL_ADDRESS][DOMAIN_NAME]" at bounding box center [185, 306] width 320 height 14
click at [34, 305] on input "[PERSON_NAME] [PERSON_NAME][EMAIL_ADDRESS][DOMAIN_NAME]" at bounding box center [29, 303] width 9 height 9
checkbox input "true"
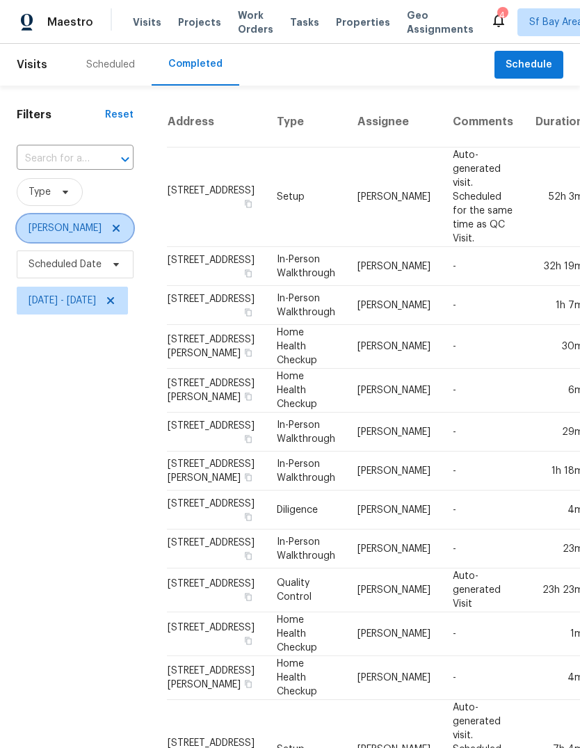
click at [93, 214] on span "[PERSON_NAME]" at bounding box center [75, 228] width 117 height 28
click at [111, 223] on icon at bounding box center [116, 228] width 11 height 11
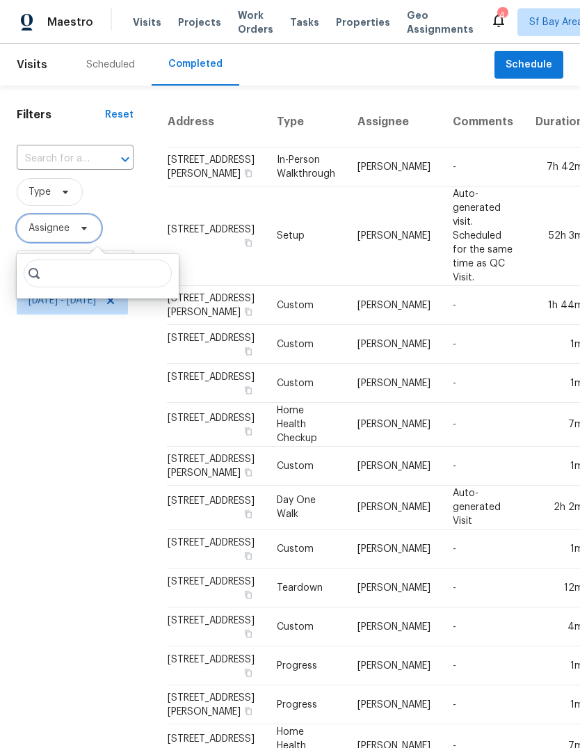
click at [49, 230] on span "Assignee" at bounding box center [49, 228] width 41 height 14
click at [59, 227] on span "Assignee" at bounding box center [49, 228] width 41 height 14
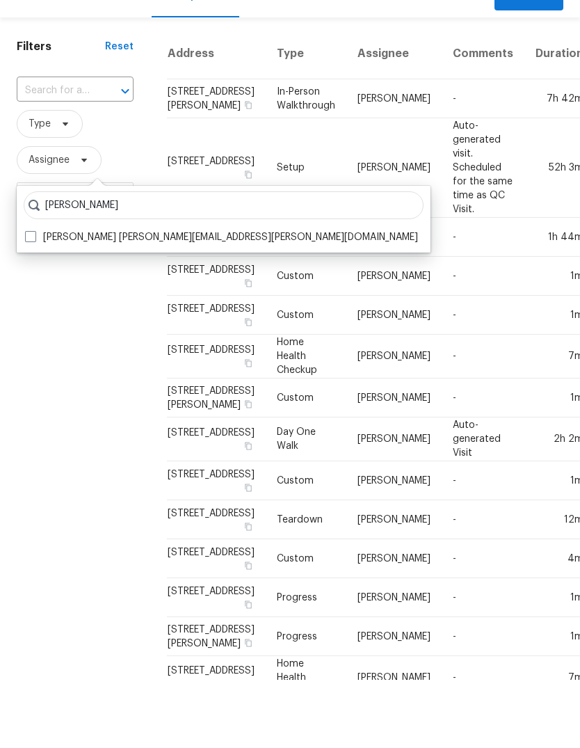
type input "[PERSON_NAME]"
click at [52, 299] on label "[PERSON_NAME] [PERSON_NAME][EMAIL_ADDRESS][PERSON_NAME][DOMAIN_NAME]" at bounding box center [221, 306] width 393 height 14
click at [34, 299] on input "[PERSON_NAME] [PERSON_NAME][EMAIL_ADDRESS][PERSON_NAME][DOMAIN_NAME]" at bounding box center [29, 303] width 9 height 9
checkbox input "true"
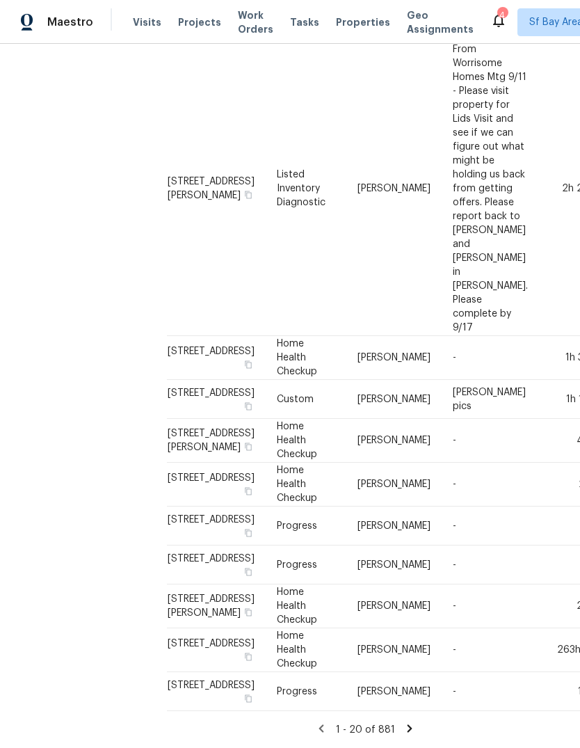
scroll to position [1184, 0]
click at [143, 25] on span "Visits" at bounding box center [147, 22] width 29 height 14
click at [530, 22] on span "Sf Bay Area + 2" at bounding box center [565, 22] width 71 height 14
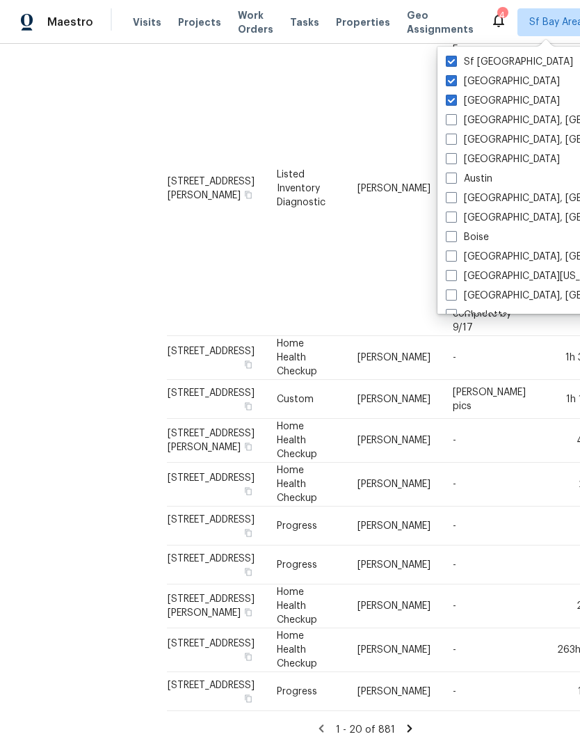
click at [457, 104] on span at bounding box center [451, 100] width 11 height 11
click at [455, 103] on input "[GEOGRAPHIC_DATA]" at bounding box center [450, 98] width 9 height 9
checkbox input "false"
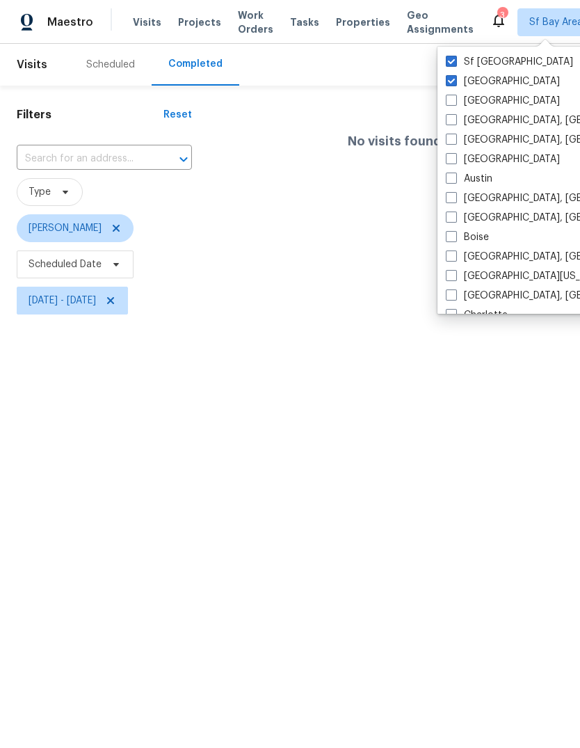
click at [451, 85] on span at bounding box center [451, 80] width 11 height 11
click at [451, 84] on input "[GEOGRAPHIC_DATA]" at bounding box center [450, 78] width 9 height 9
checkbox input "false"
click at [99, 109] on h1 "Filters" at bounding box center [90, 115] width 147 height 14
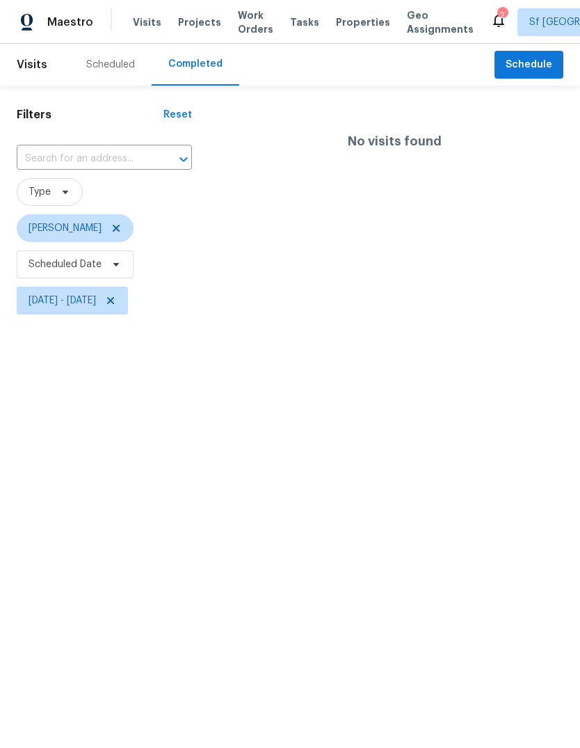
click at [89, 68] on div "Scheduled" at bounding box center [110, 65] width 49 height 14
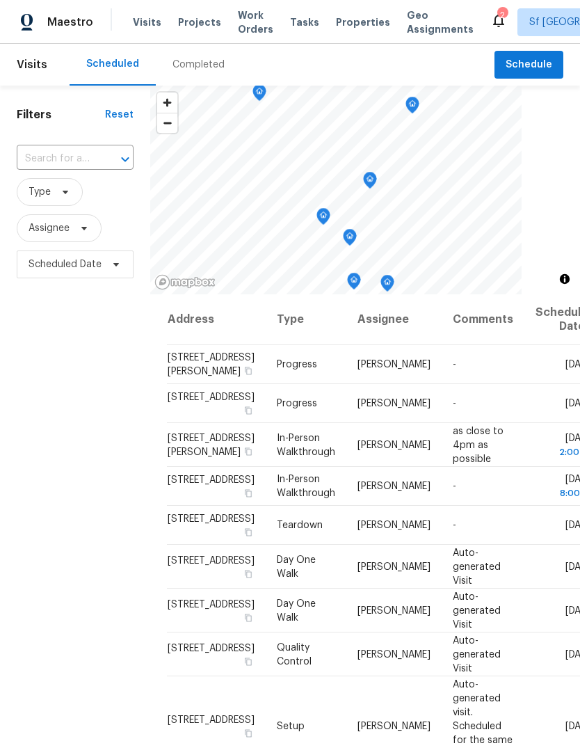
scroll to position [37, 0]
click at [0, 0] on icon at bounding box center [0, 0] width 0 height 0
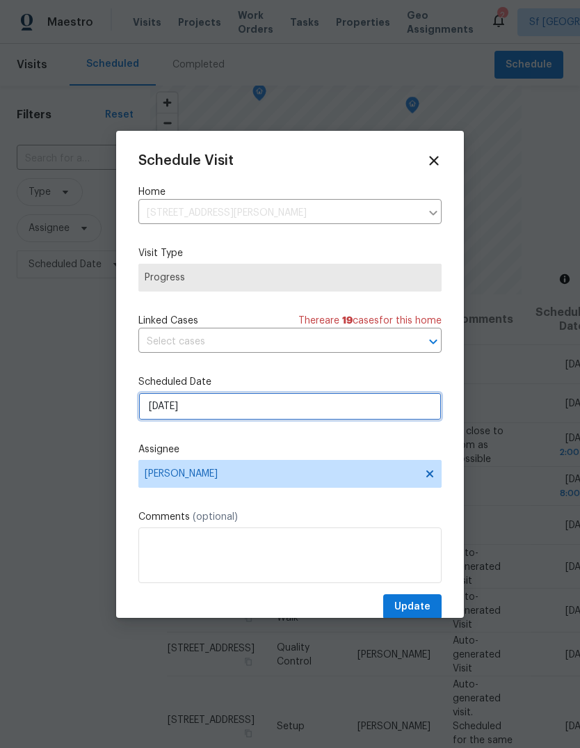
click at [154, 405] on input "[DATE]" at bounding box center [289, 406] width 303 height 28
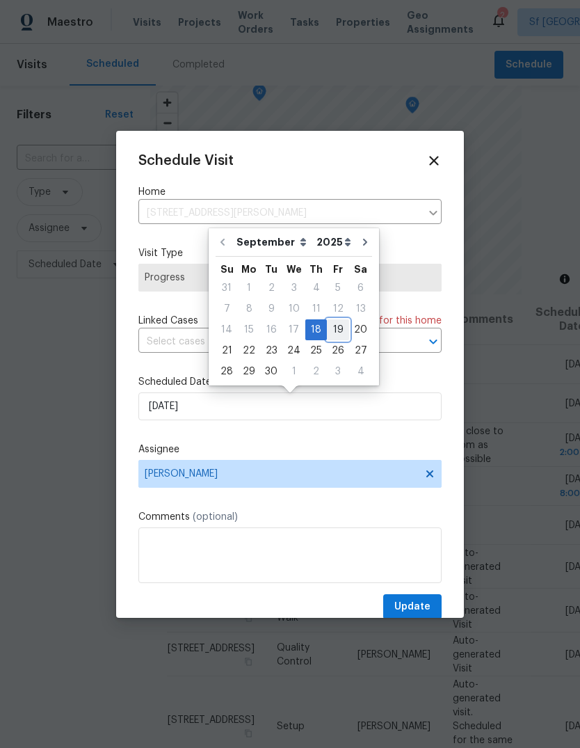
click at [335, 332] on div "19" at bounding box center [338, 329] width 22 height 19
type input "[DATE]"
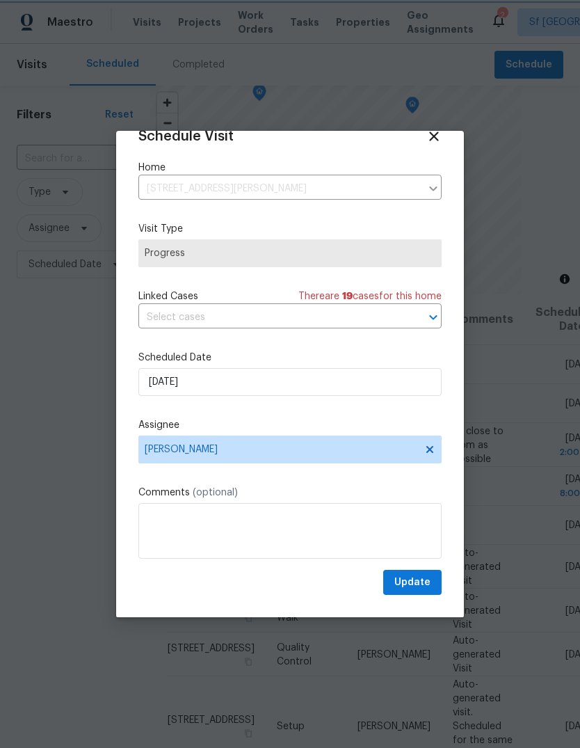
scroll to position [27, 0]
click at [424, 582] on span "Update" at bounding box center [413, 582] width 36 height 17
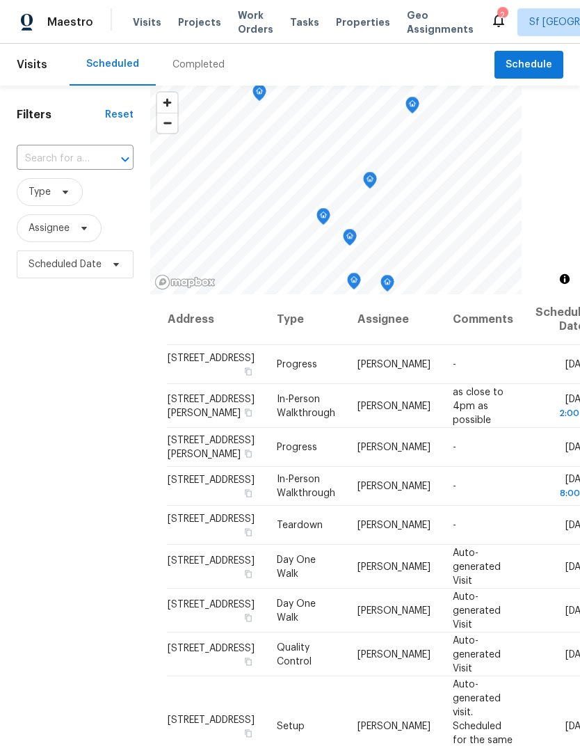
click at [238, 24] on span "Work Orders" at bounding box center [255, 22] width 35 height 28
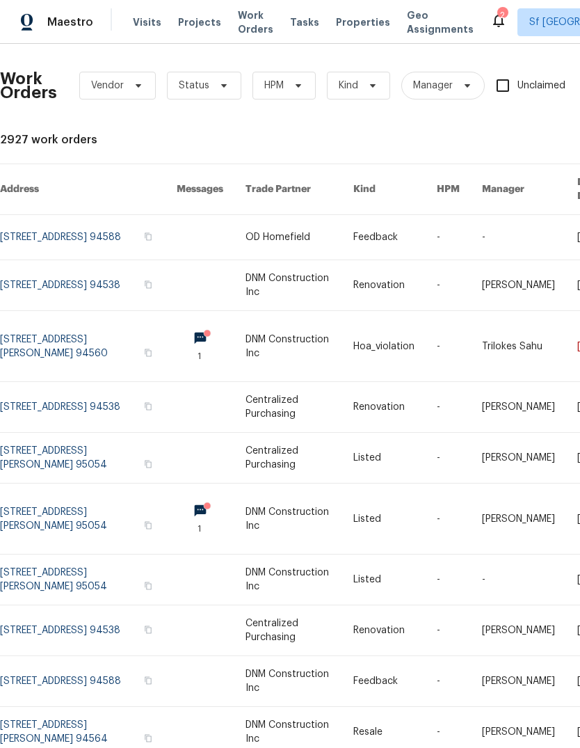
click at [181, 18] on span "Projects" at bounding box center [199, 22] width 43 height 14
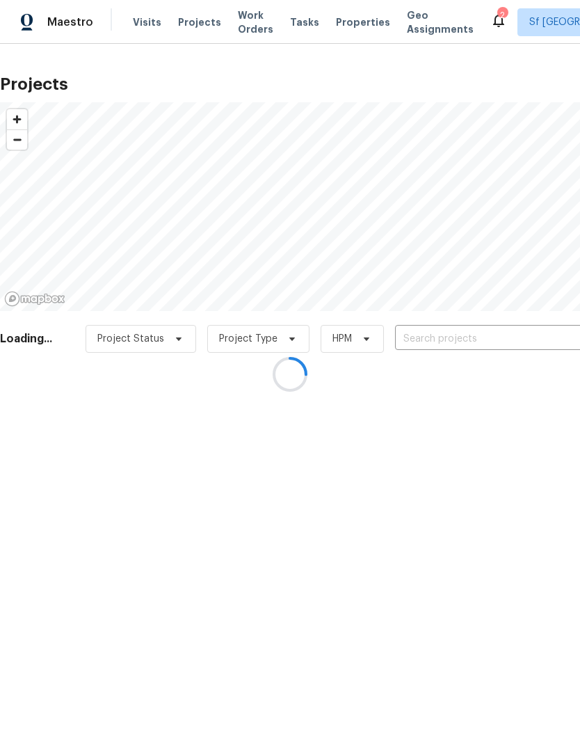
click at [479, 339] on div at bounding box center [290, 374] width 580 height 748
click at [483, 335] on div at bounding box center [290, 374] width 580 height 748
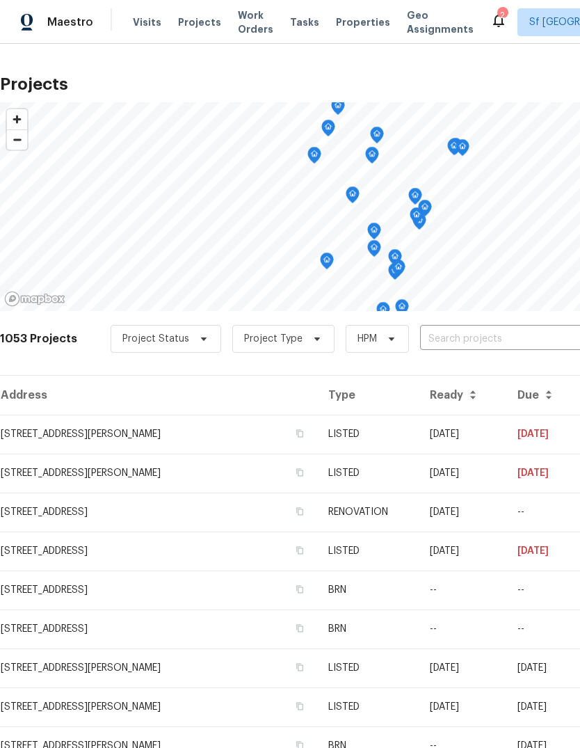
click at [479, 342] on input "text" at bounding box center [499, 339] width 159 height 22
type input "calle"
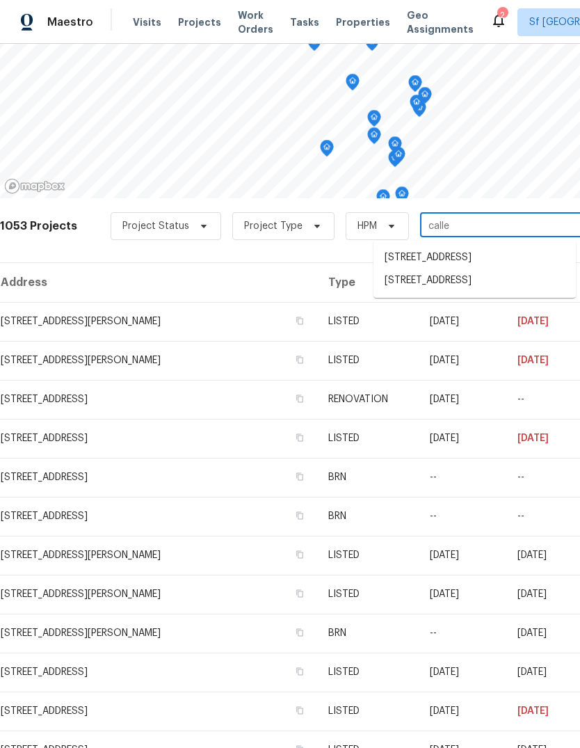
scroll to position [141, 3]
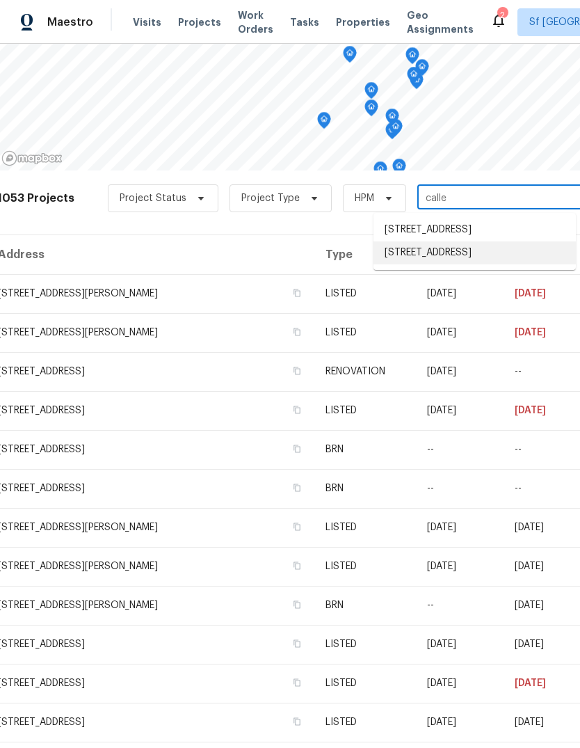
click at [468, 257] on li "[STREET_ADDRESS]" at bounding box center [475, 252] width 203 height 23
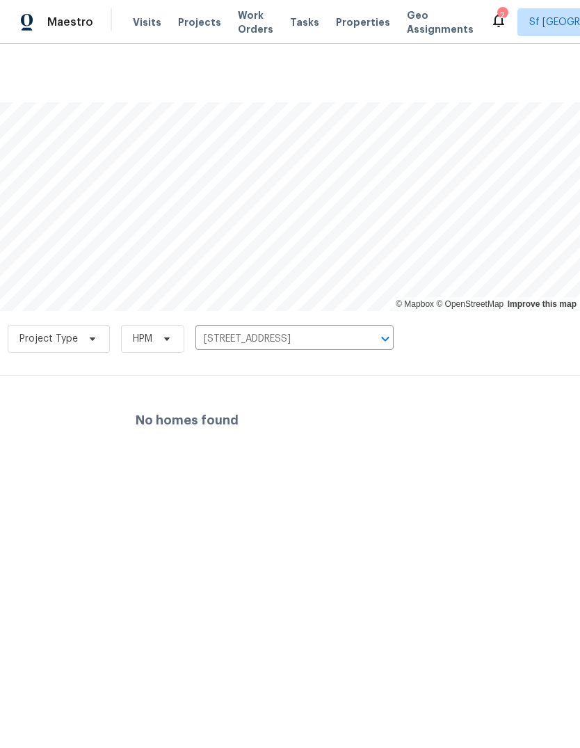
scroll to position [0, 206]
click at [377, 340] on icon "Open" at bounding box center [385, 339] width 17 height 17
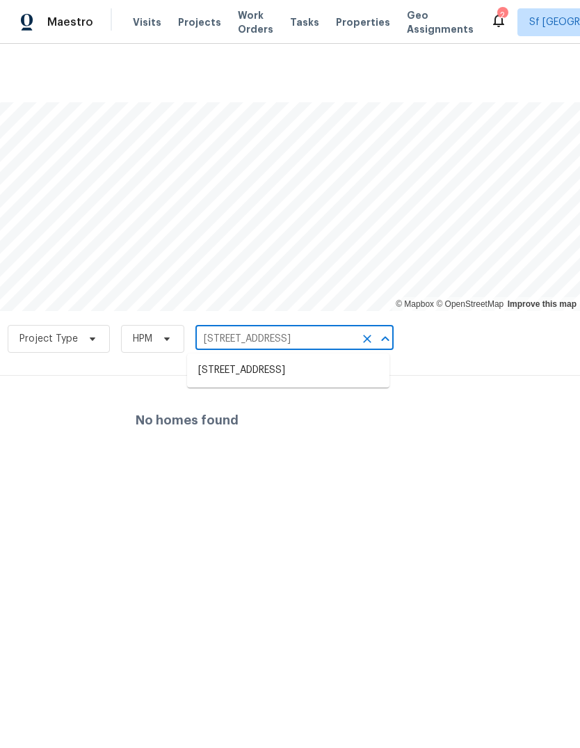
click at [367, 340] on icon "Clear" at bounding box center [367, 339] width 14 height 14
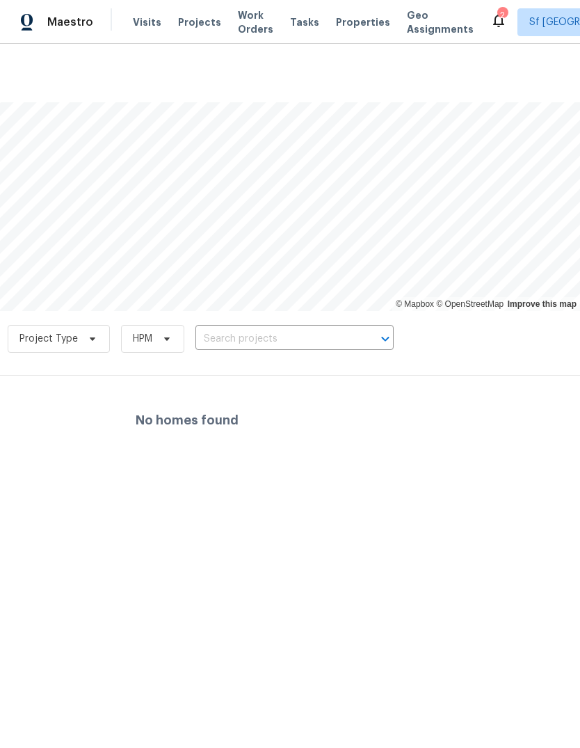
click at [235, 340] on input "text" at bounding box center [275, 339] width 159 height 22
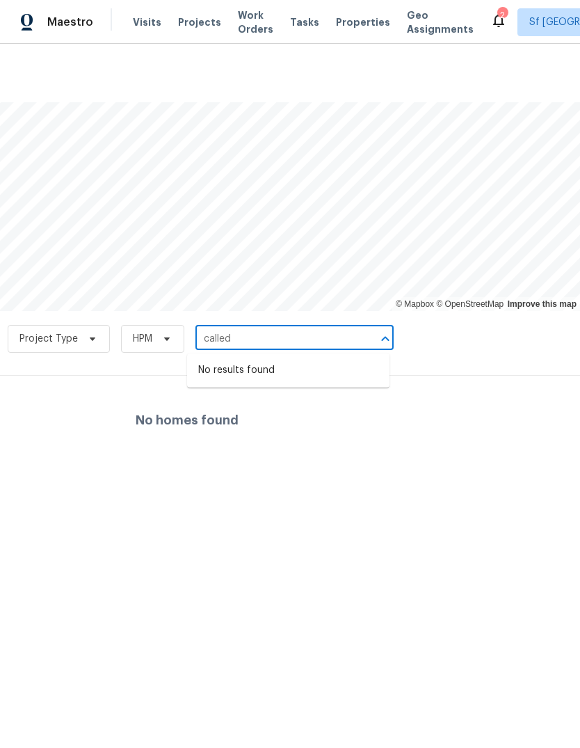
type input "calle"
click at [216, 369] on li "[STREET_ADDRESS]" at bounding box center [288, 370] width 203 height 23
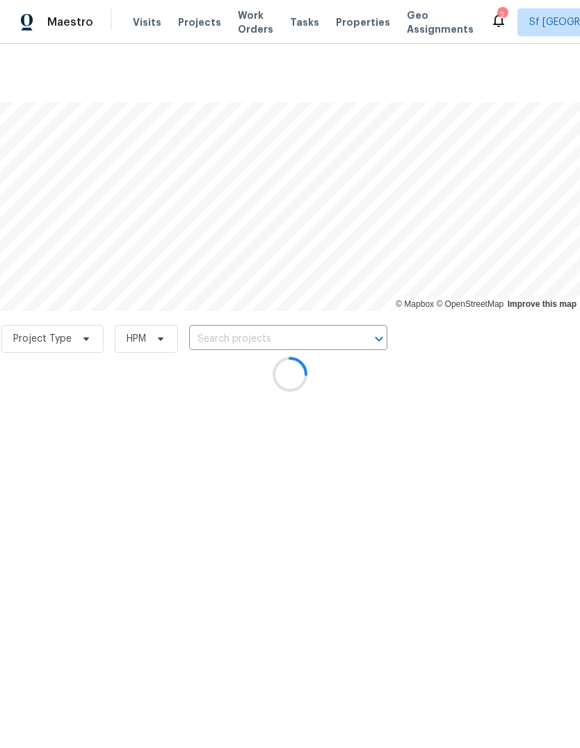
type input "[STREET_ADDRESS]"
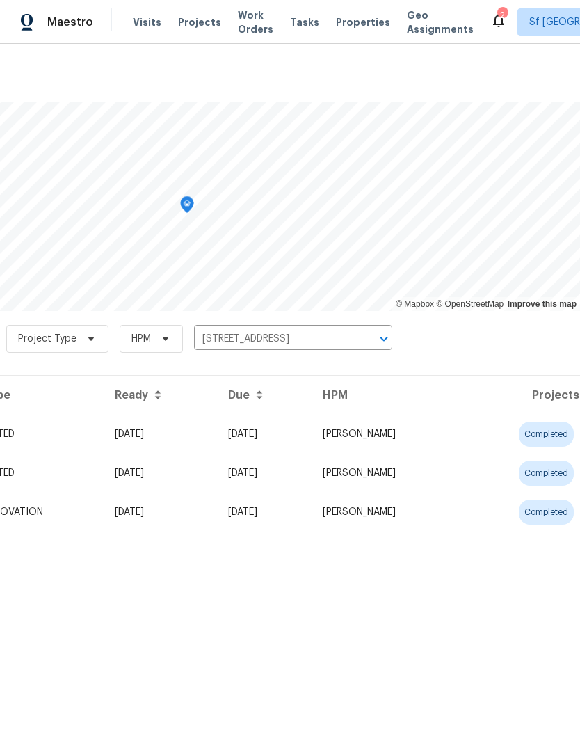
click at [104, 429] on td "LISTED" at bounding box center [38, 434] width 132 height 39
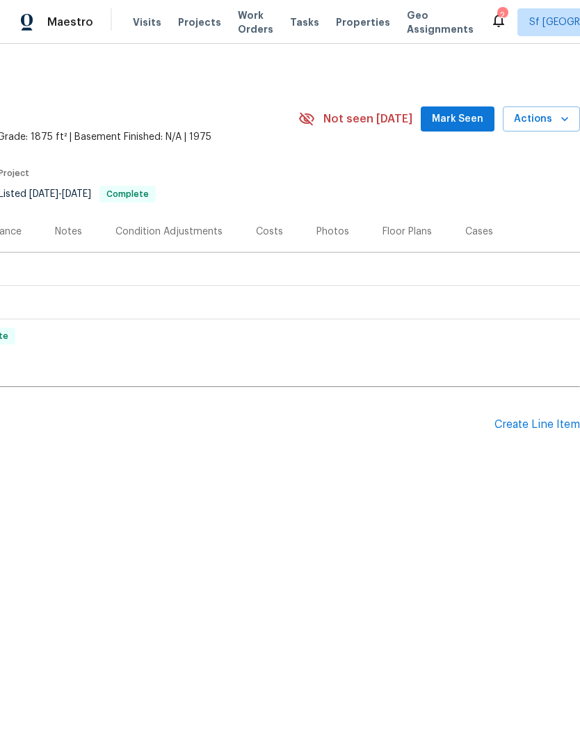
scroll to position [0, 206]
click at [532, 422] on div "Create Line Item" at bounding box center [538, 424] width 86 height 13
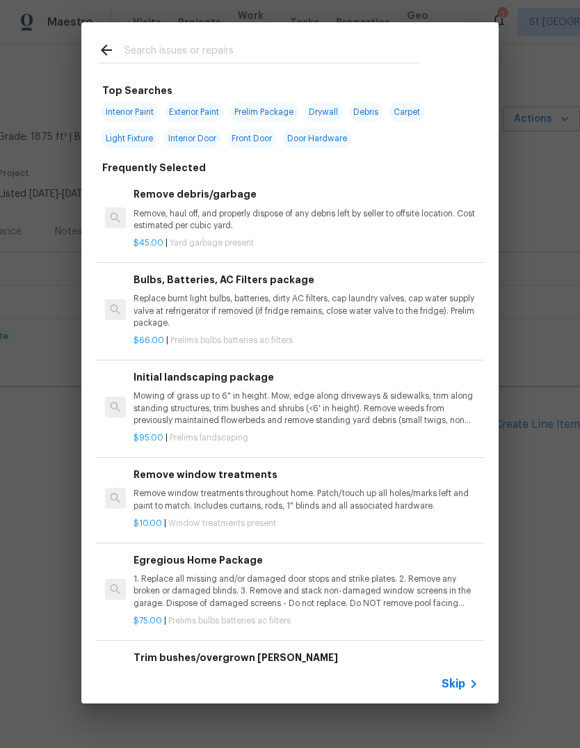
click at [135, 46] on input "text" at bounding box center [272, 52] width 295 height 21
type input "Toilet"
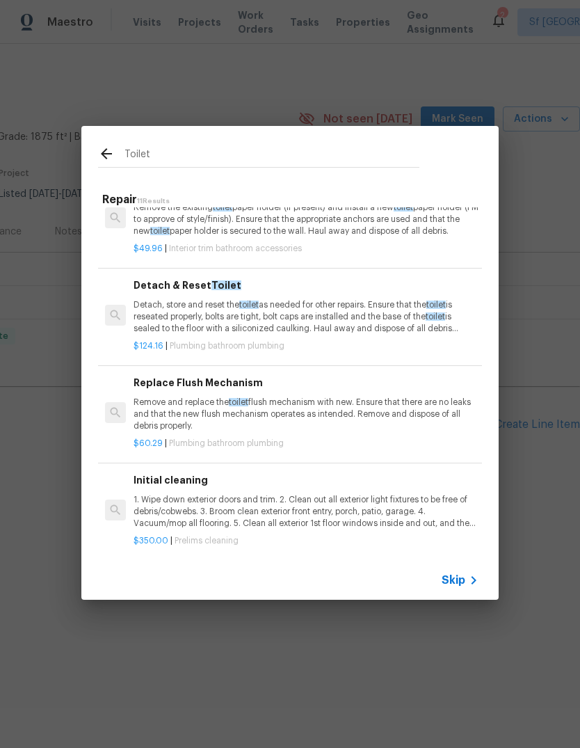
scroll to position [671, 0]
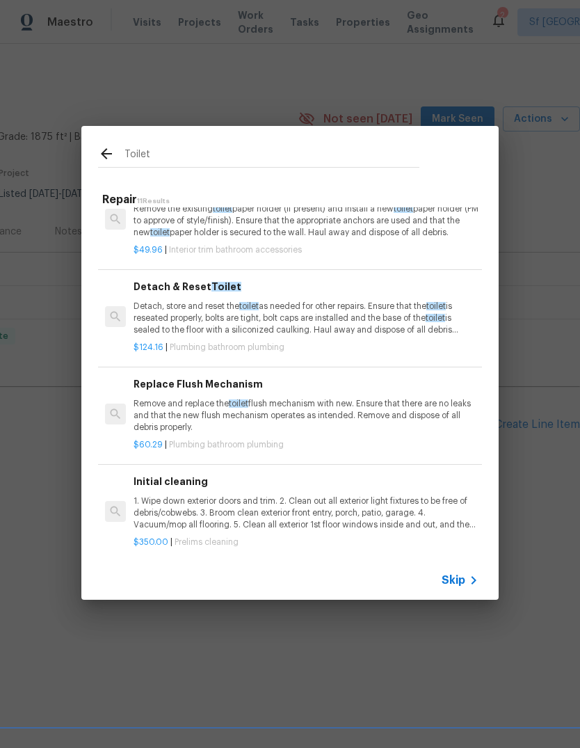
click at [156, 387] on div "Replace Flush Mechanism Remove and replace the toilet flush mechanism with new.…" at bounding box center [306, 404] width 345 height 57
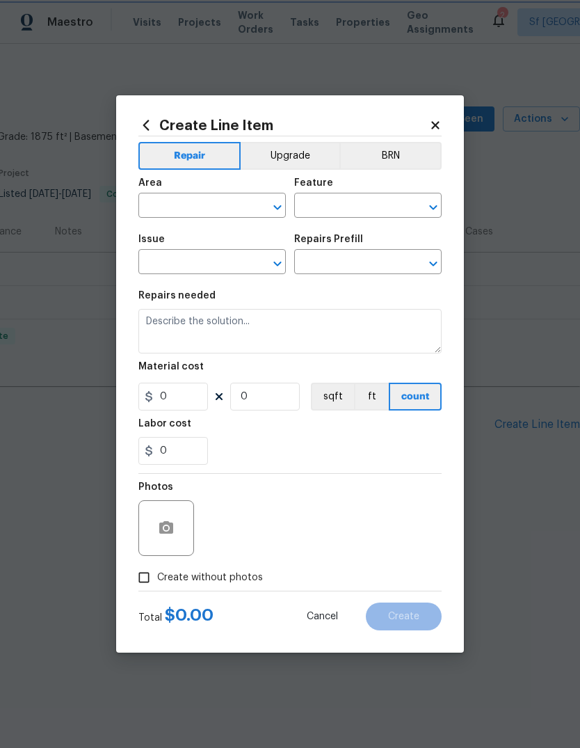
type input "Plumbing"
type input "Bathroom Plumbing"
type input "Replace Flush Mechanism $60.29"
type textarea "Remove and replace the toilet flush mechanism with new. Ensure that there are n…"
type input "60.29"
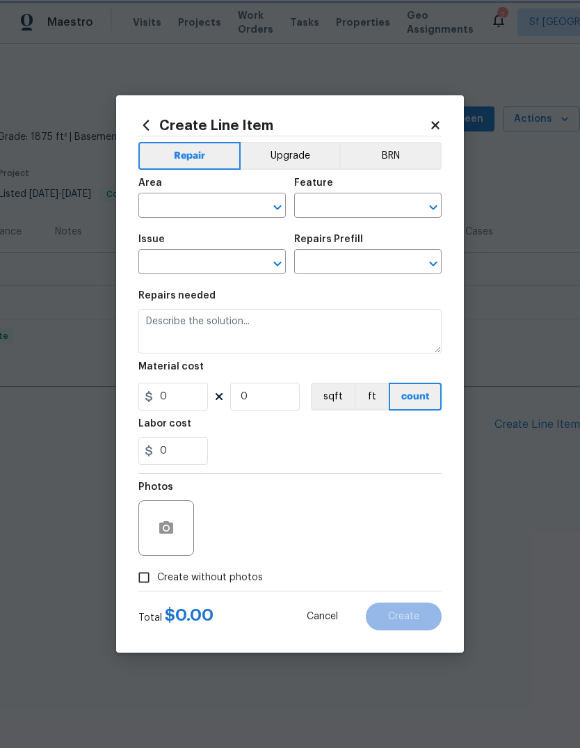
type input "1"
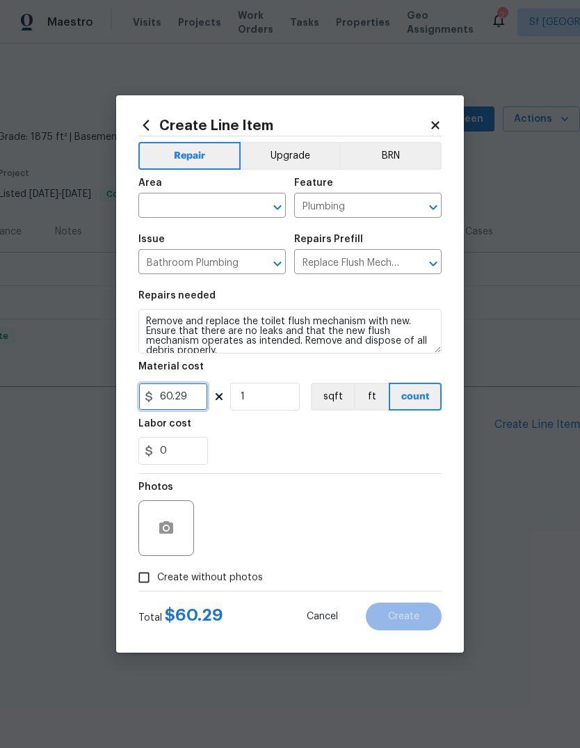
click at [173, 398] on input "60.29" at bounding box center [173, 397] width 70 height 28
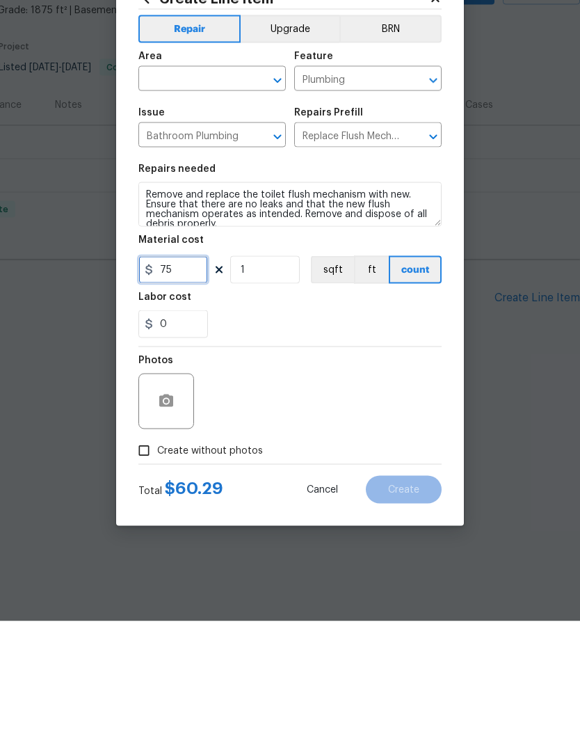
type input "75"
click at [163, 196] on input "text" at bounding box center [192, 207] width 109 height 22
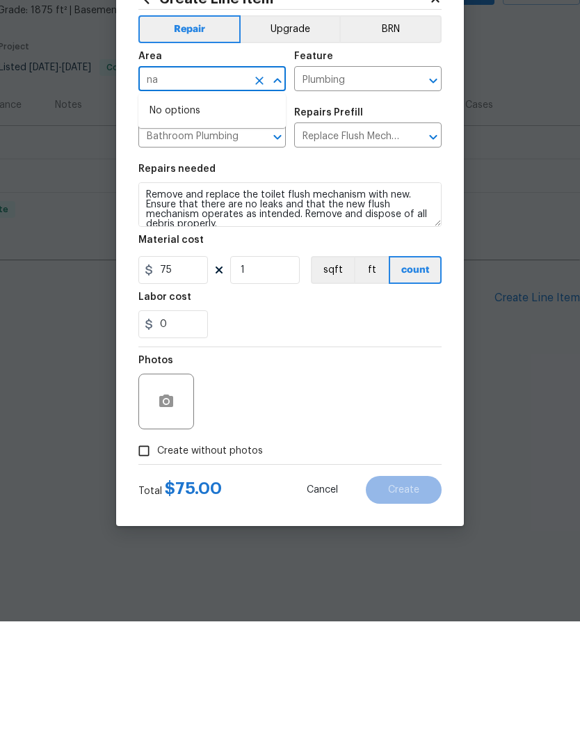
type input "n"
click at [162, 226] on li "Bathroom" at bounding box center [212, 237] width 148 height 23
type input "Bathroom"
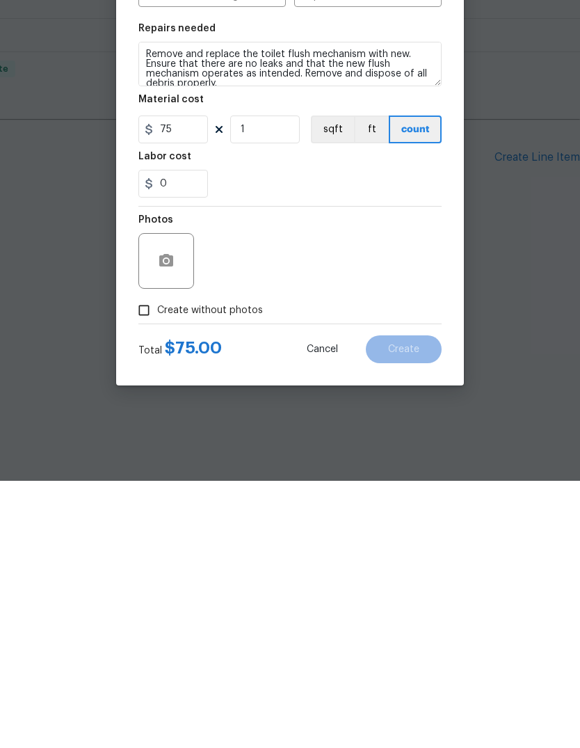
click at [235, 474] on div "Photos" at bounding box center [289, 519] width 303 height 90
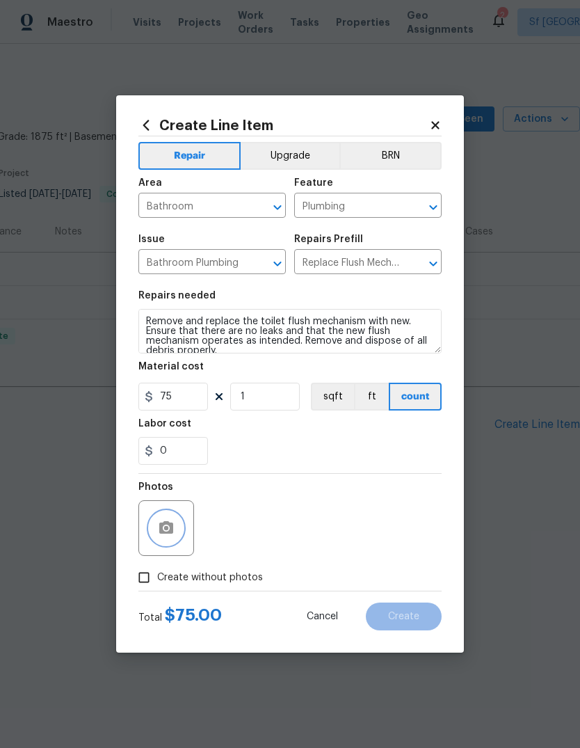
click at [158, 534] on icon "button" at bounding box center [166, 528] width 17 height 17
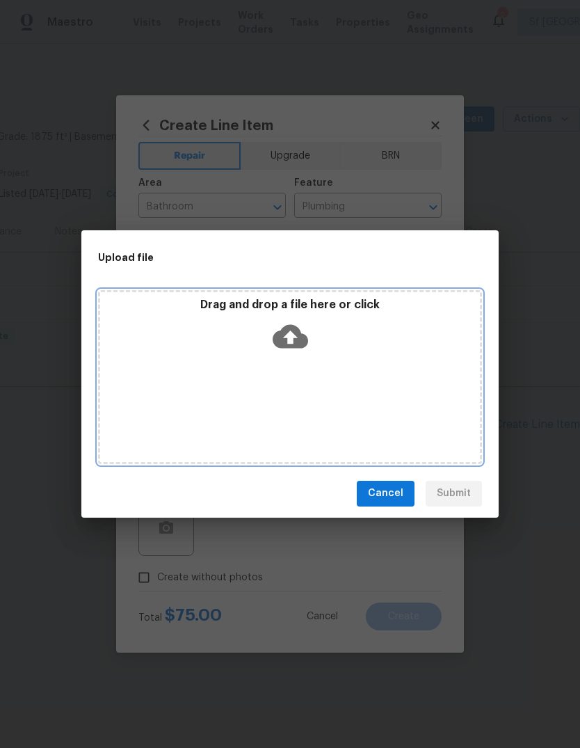
click at [293, 335] on icon at bounding box center [290, 336] width 35 height 35
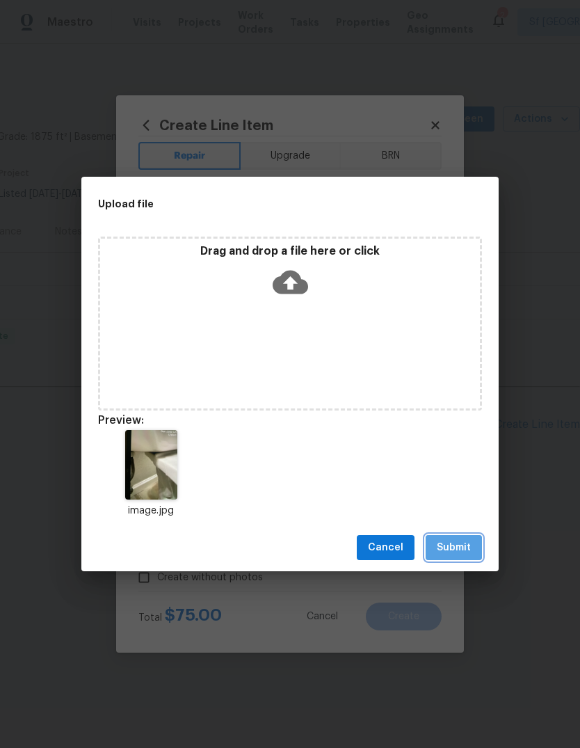
click at [457, 550] on span "Submit" at bounding box center [454, 547] width 34 height 17
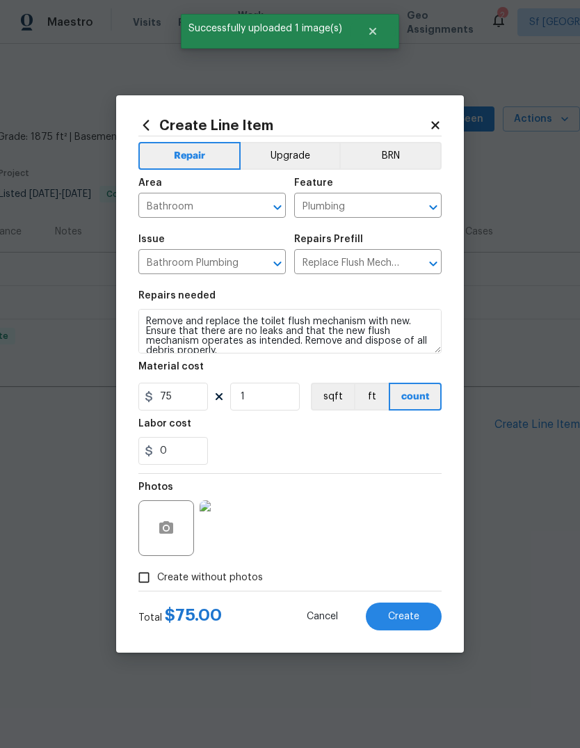
click at [408, 624] on button "Create" at bounding box center [404, 617] width 76 height 28
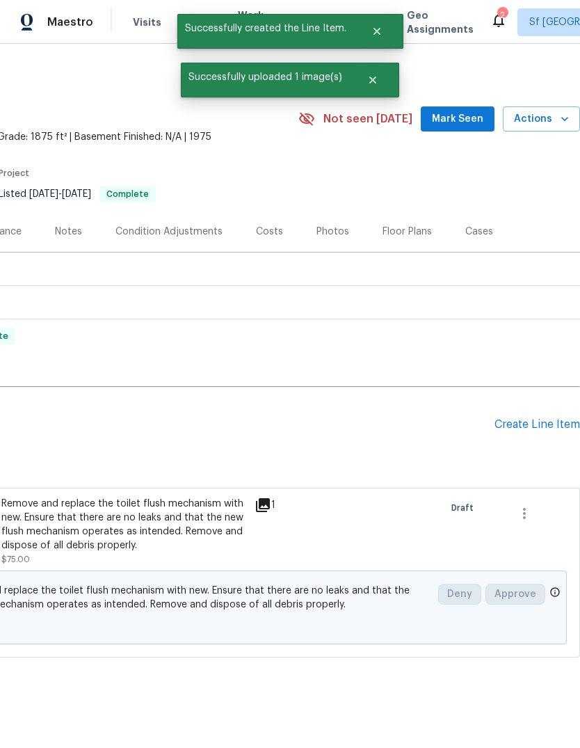
click at [541, 423] on div "Create Line Item" at bounding box center [538, 424] width 86 height 13
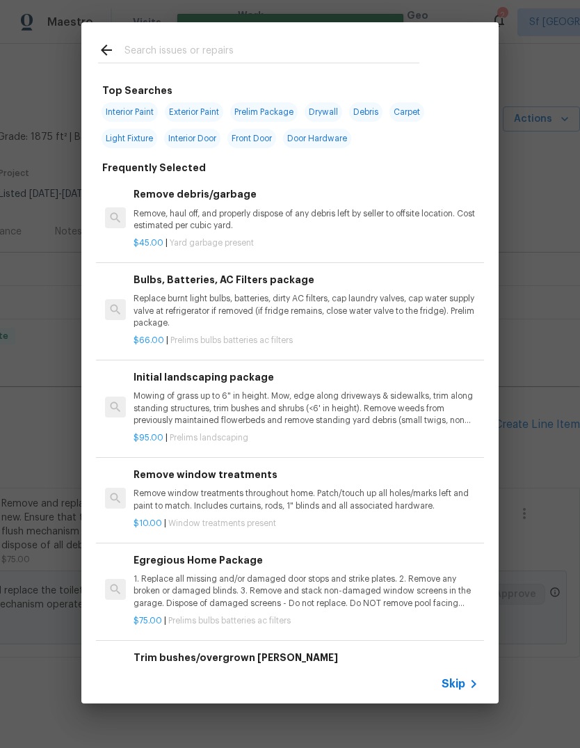
click at [143, 49] on input "text" at bounding box center [272, 52] width 295 height 21
type input "F"
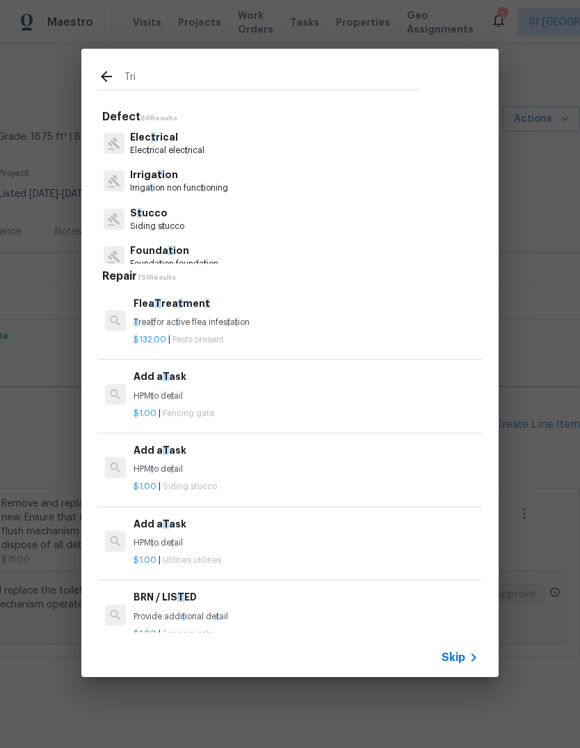
type input "Trip"
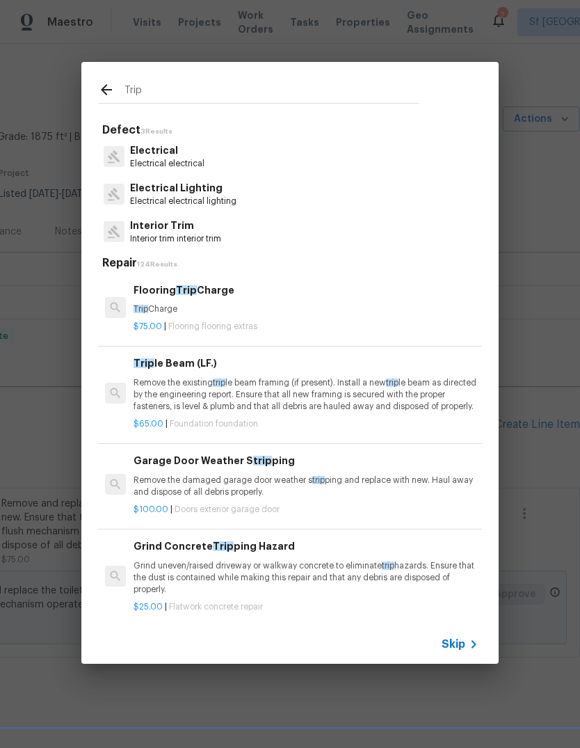
click at [157, 305] on p "Trip Charge" at bounding box center [306, 309] width 345 height 12
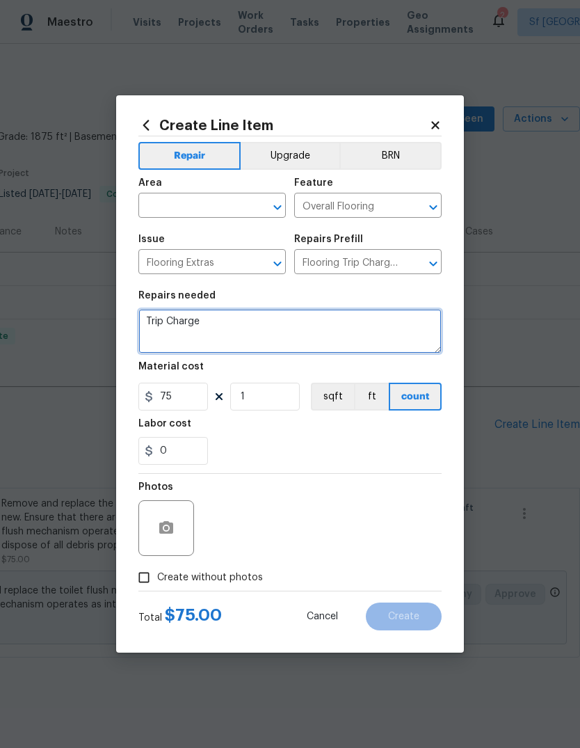
click at [144, 312] on textarea "Trip Charge" at bounding box center [289, 331] width 303 height 45
click at [201, 322] on textarea "Trip Charge" at bounding box center [289, 331] width 303 height 45
click at [204, 324] on textarea "Trip Charge" at bounding box center [289, 331] width 303 height 45
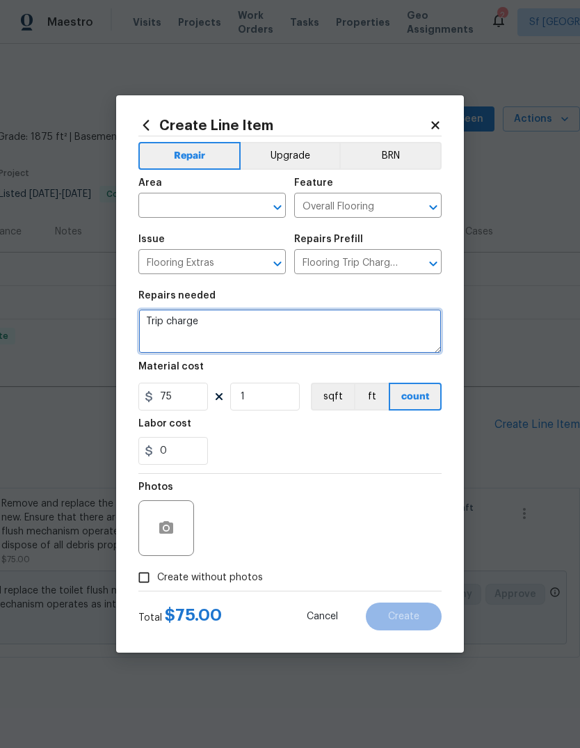
type textarea "Trip charge"
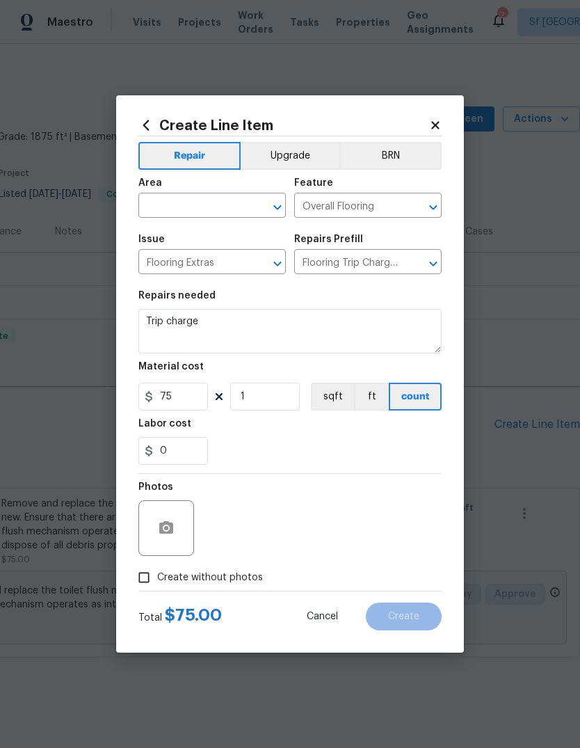
click at [169, 206] on input "text" at bounding box center [192, 207] width 109 height 22
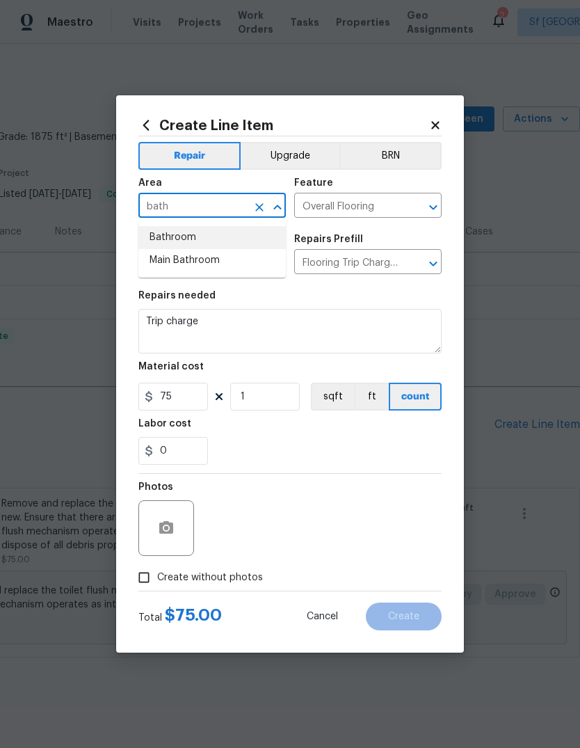
click at [161, 237] on li "Bathroom" at bounding box center [212, 237] width 148 height 23
type input "Bathroom"
click at [411, 206] on icon "Clear" at bounding box center [415, 207] width 14 height 14
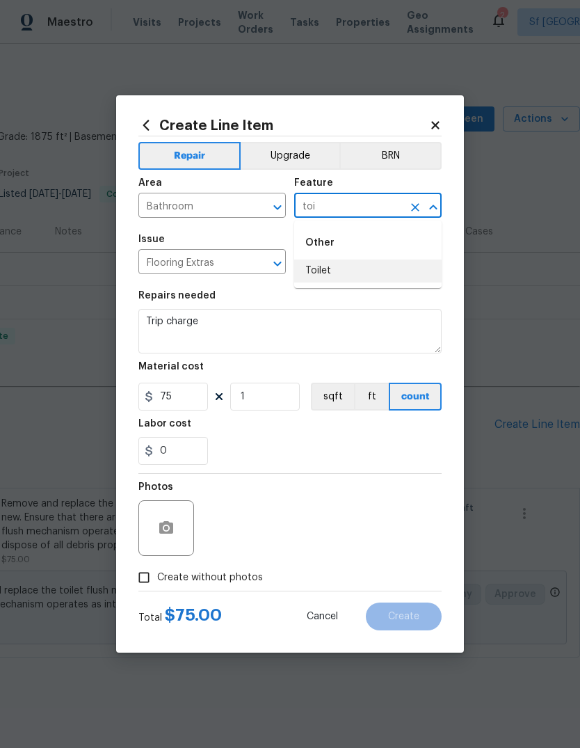
click at [320, 270] on li "Toilet" at bounding box center [368, 271] width 148 height 23
type input "Toilet"
click at [376, 443] on div "0" at bounding box center [289, 451] width 303 height 28
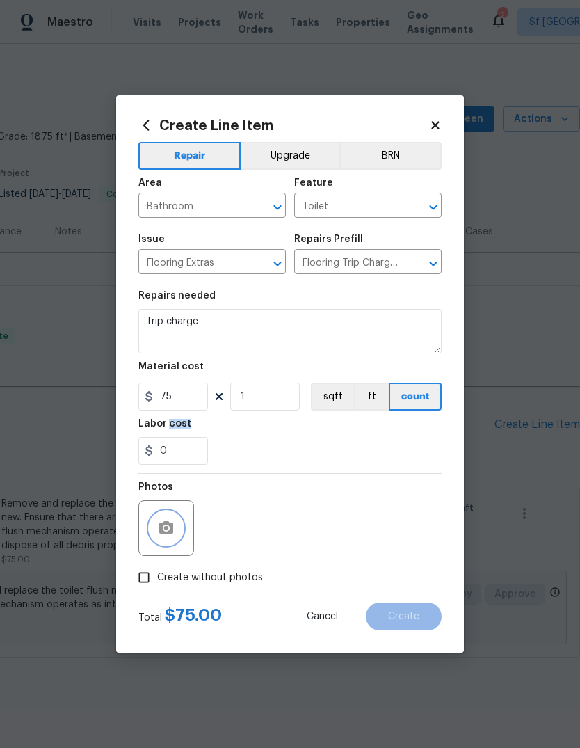
click at [163, 519] on button "button" at bounding box center [166, 527] width 33 height 33
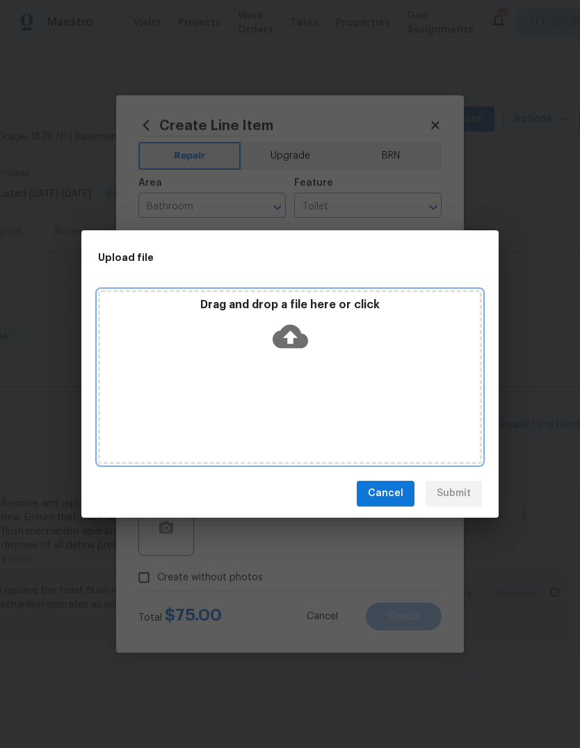
click at [301, 329] on icon at bounding box center [290, 336] width 35 height 35
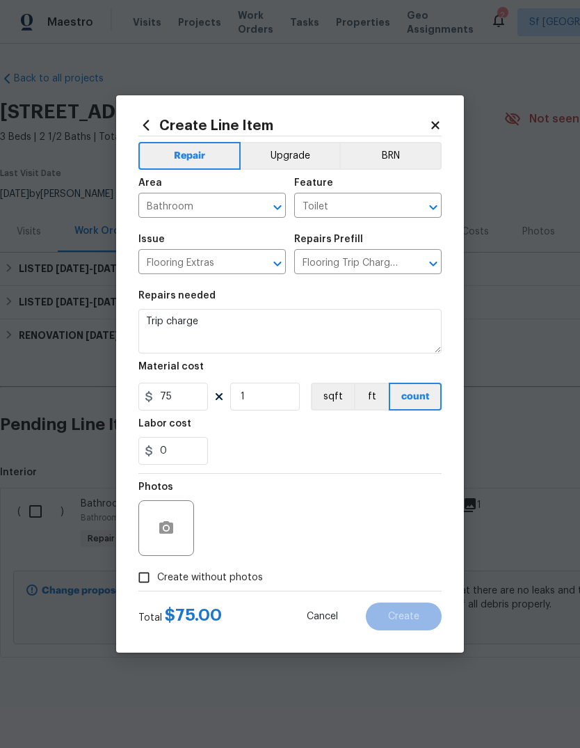
scroll to position [0, 206]
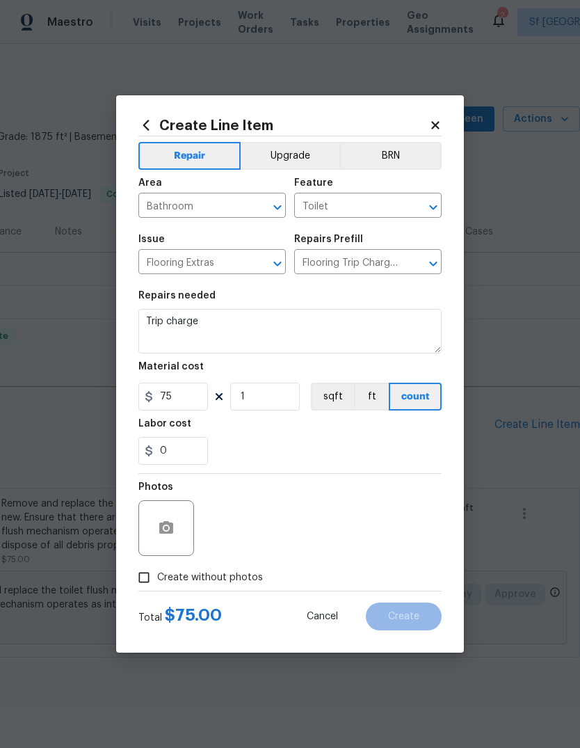
click at [374, 544] on div "Photos" at bounding box center [289, 519] width 303 height 90
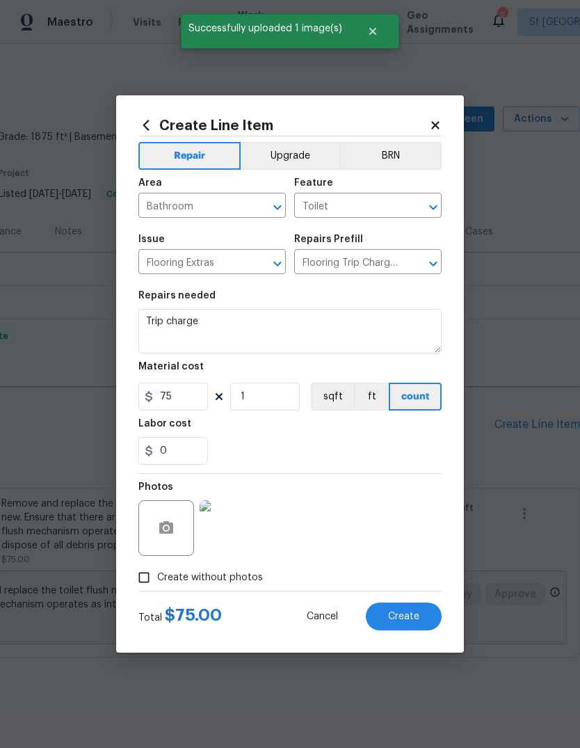
click at [404, 619] on span "Create" at bounding box center [403, 617] width 31 height 10
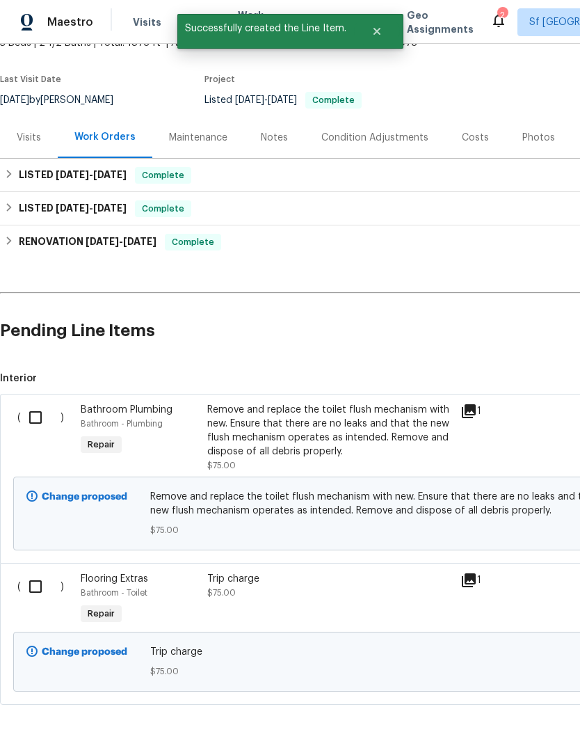
scroll to position [94, 0]
click at [33, 416] on input "checkbox" at bounding box center [41, 417] width 40 height 29
checkbox input "true"
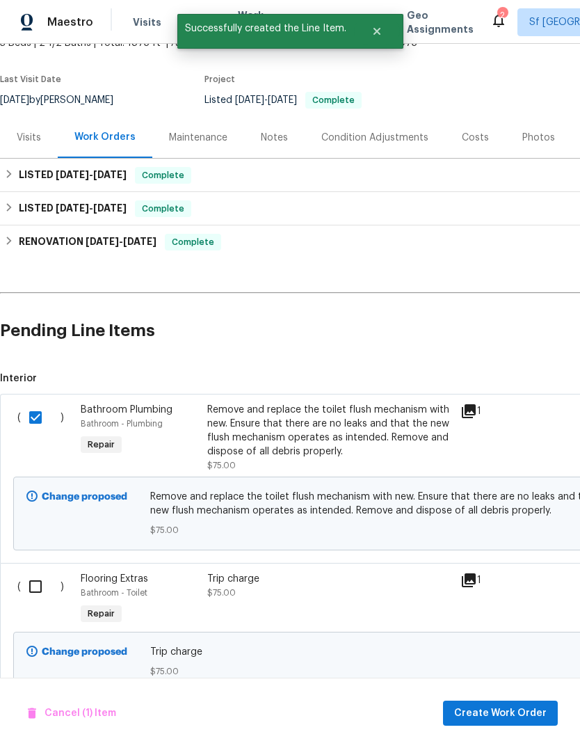
click at [35, 582] on input "checkbox" at bounding box center [41, 586] width 40 height 29
checkbox input "true"
click at [504, 708] on span "Create Work Order" at bounding box center [500, 713] width 93 height 17
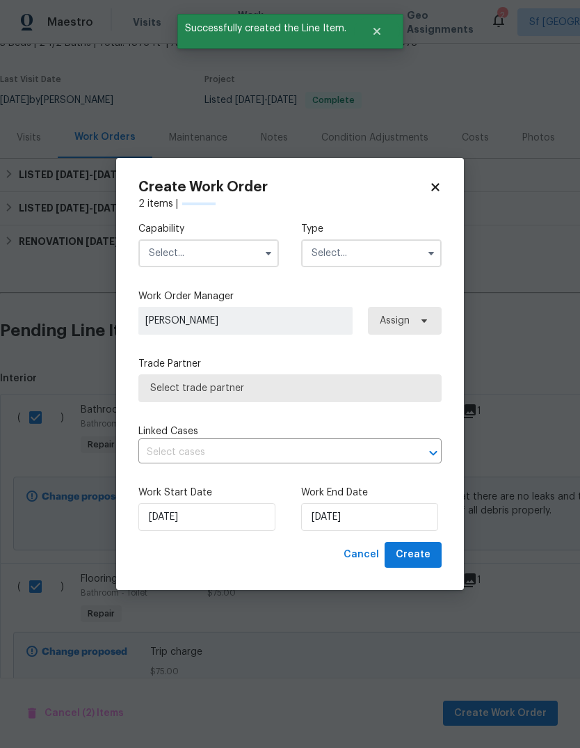
checkbox input "false"
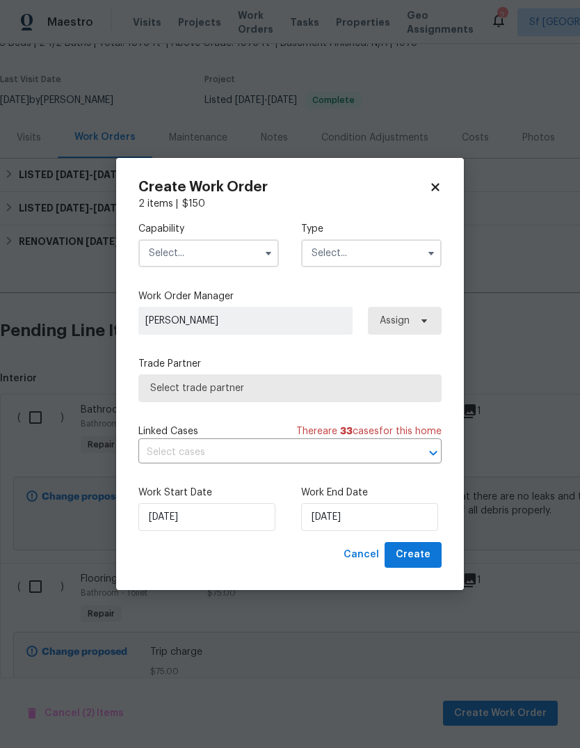
click at [168, 253] on input "text" at bounding box center [208, 253] width 141 height 28
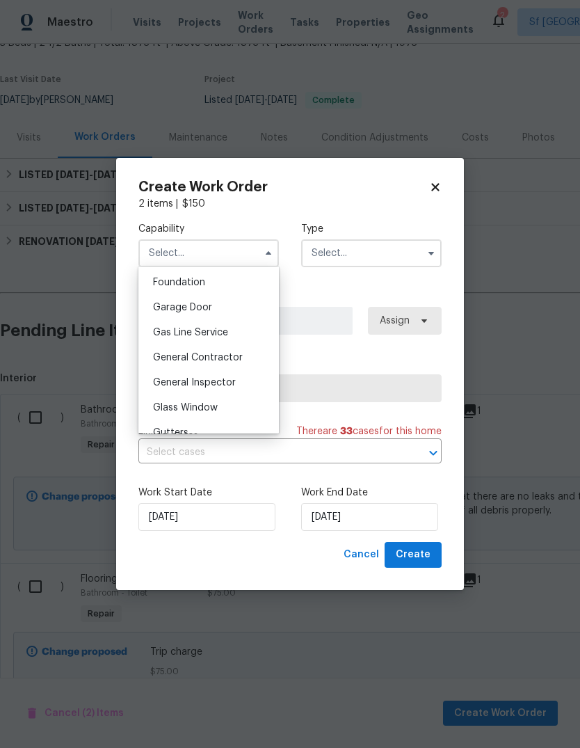
scroll to position [591, 0]
click at [176, 357] on span "General Contractor" at bounding box center [198, 357] width 90 height 10
type input "General Contractor"
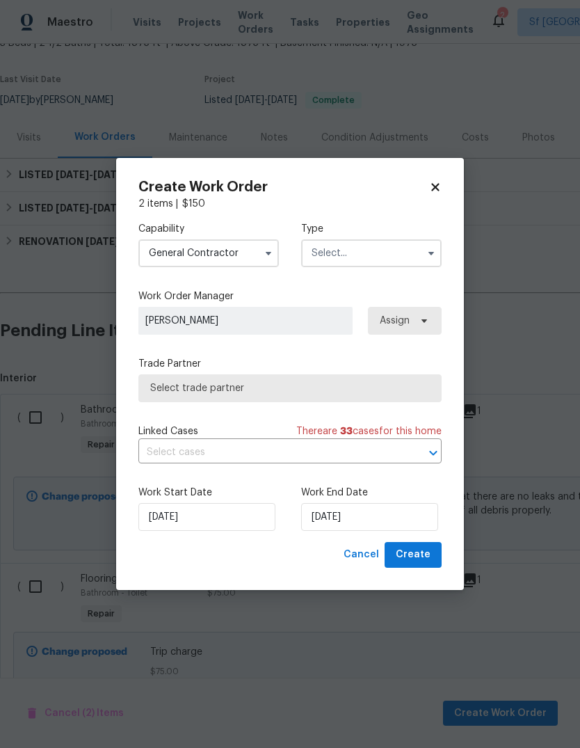
click at [372, 255] on input "text" at bounding box center [371, 253] width 141 height 28
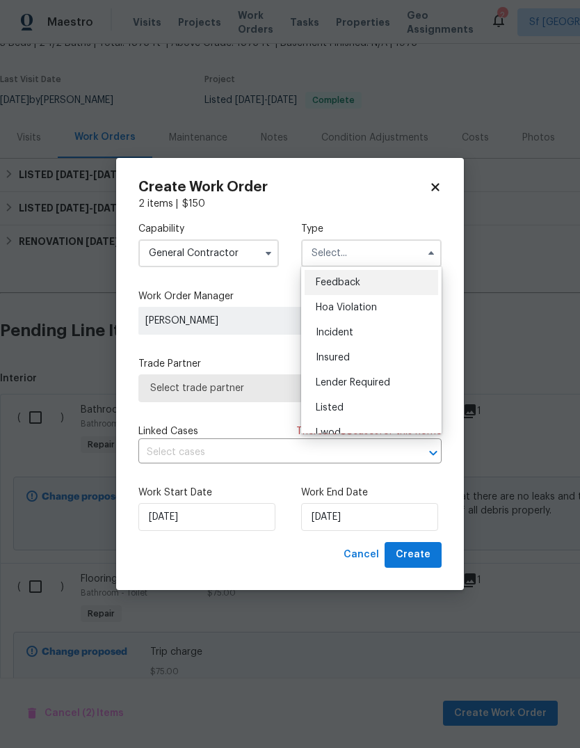
click at [363, 408] on div "Listed" at bounding box center [372, 407] width 134 height 25
type input "Listed"
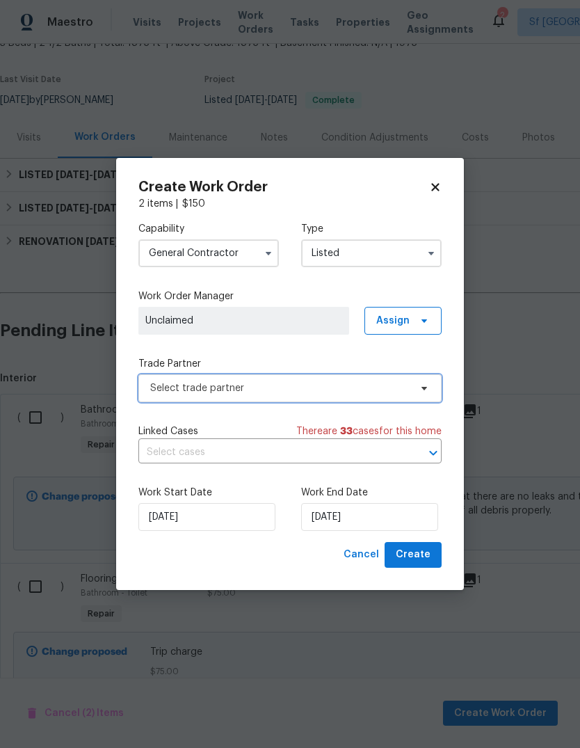
click at [156, 390] on span "Select trade partner" at bounding box center [280, 388] width 260 height 14
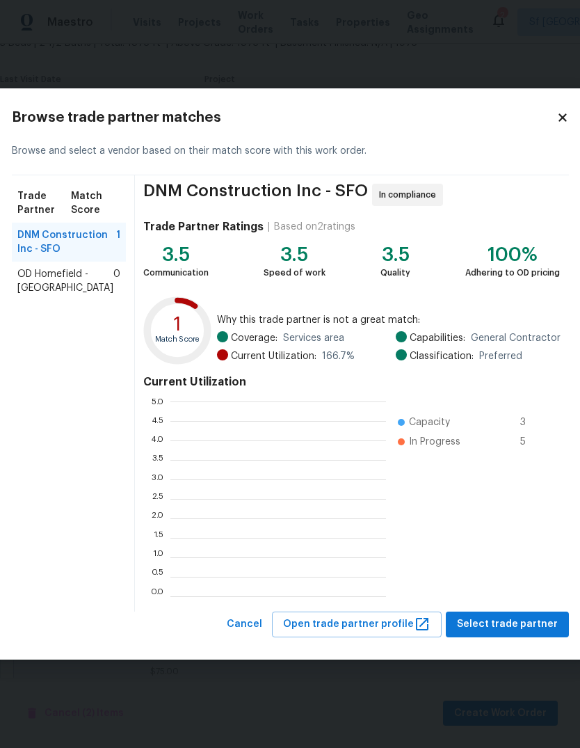
scroll to position [1, 1]
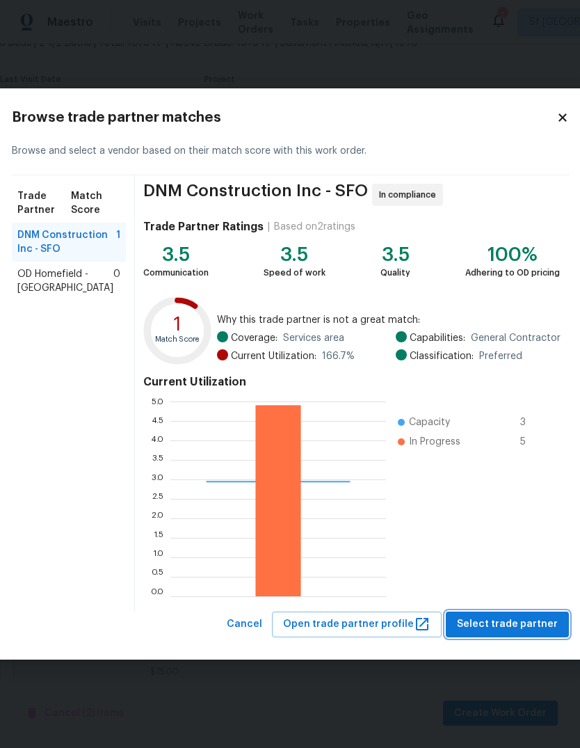
click at [515, 626] on span "Select trade partner" at bounding box center [507, 624] width 101 height 17
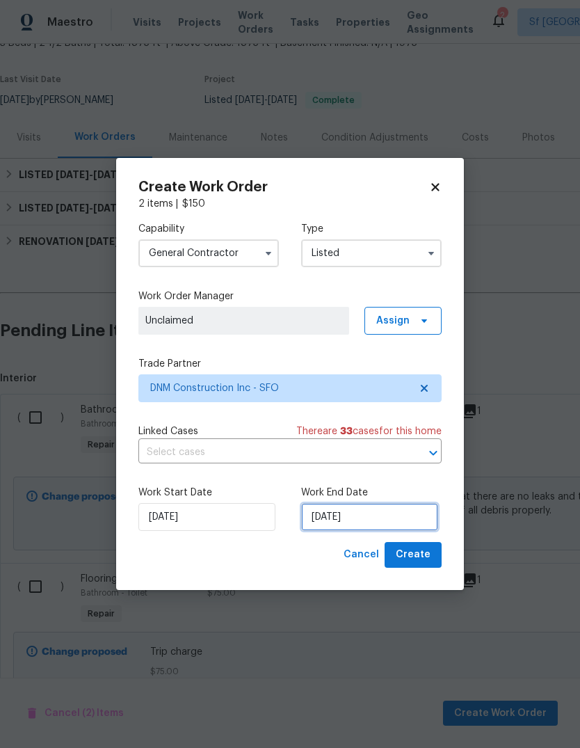
click at [396, 519] on input "[DATE]" at bounding box center [369, 517] width 137 height 28
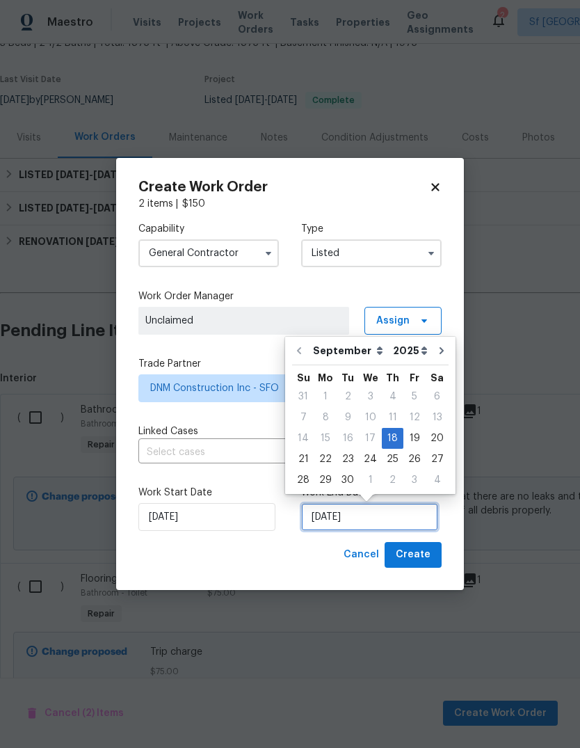
scroll to position [10, 0]
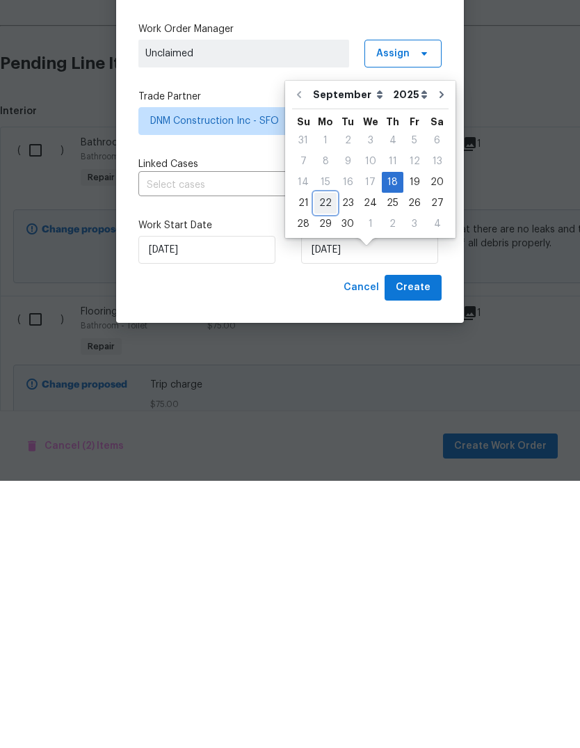
click at [328, 461] on div "22" at bounding box center [326, 470] width 22 height 19
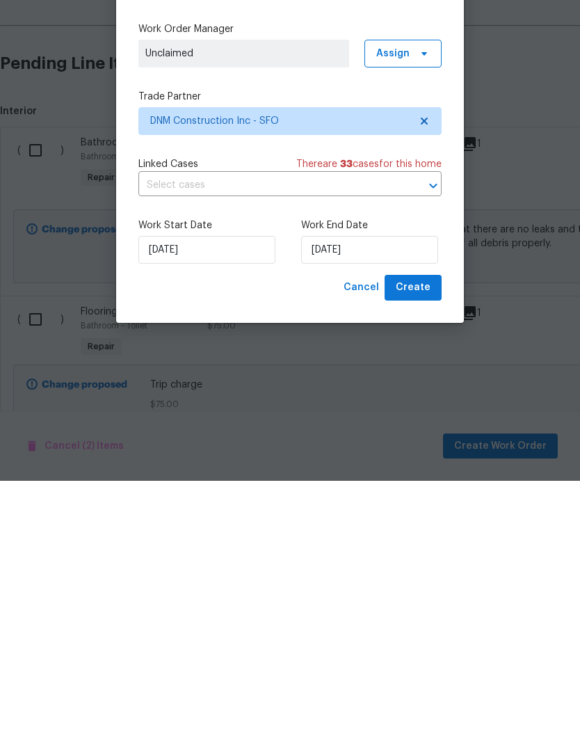
type input "9/22/2025"
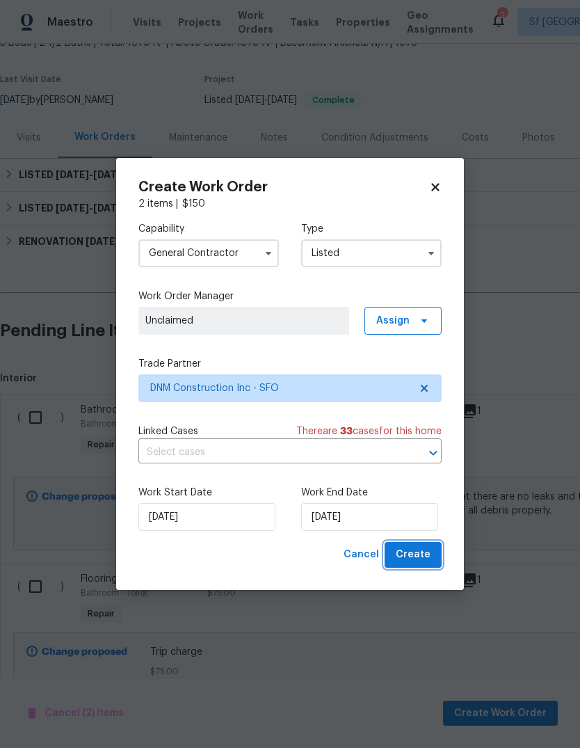
click at [417, 553] on span "Create" at bounding box center [413, 554] width 35 height 17
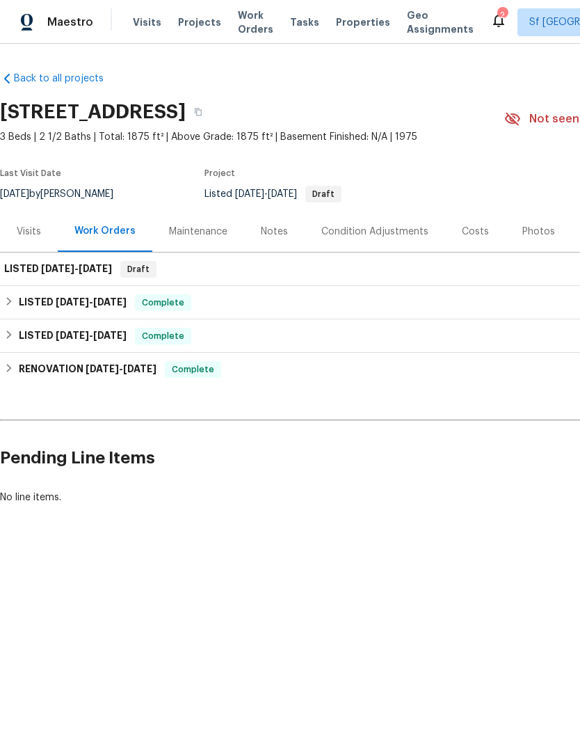
scroll to position [0, 0]
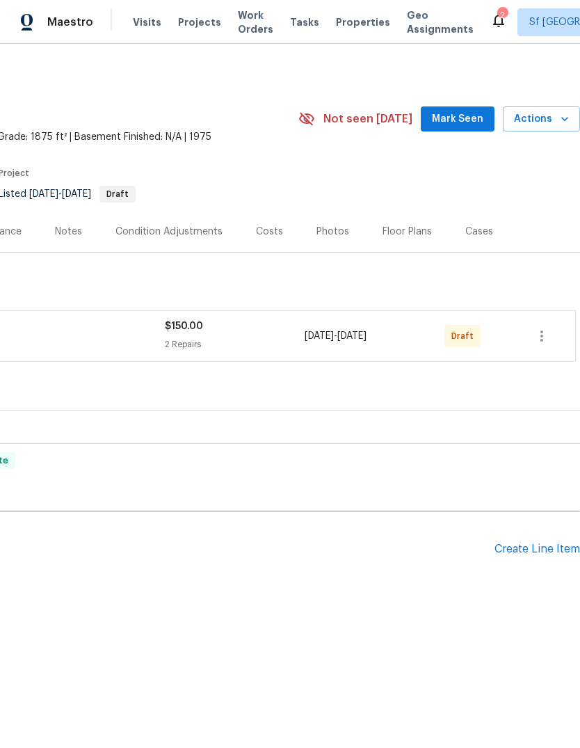
scroll to position [0, 206]
click at [539, 333] on icon "button" at bounding box center [542, 336] width 17 height 17
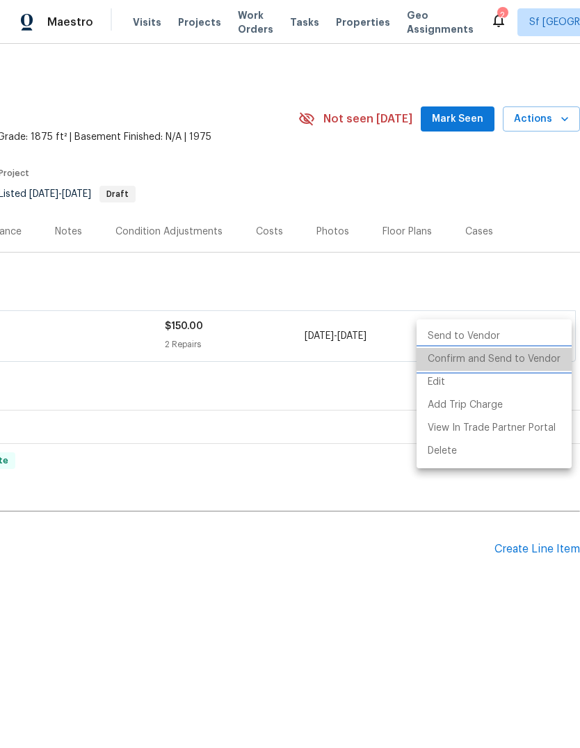
click at [514, 352] on li "Confirm and Send to Vendor" at bounding box center [494, 359] width 155 height 23
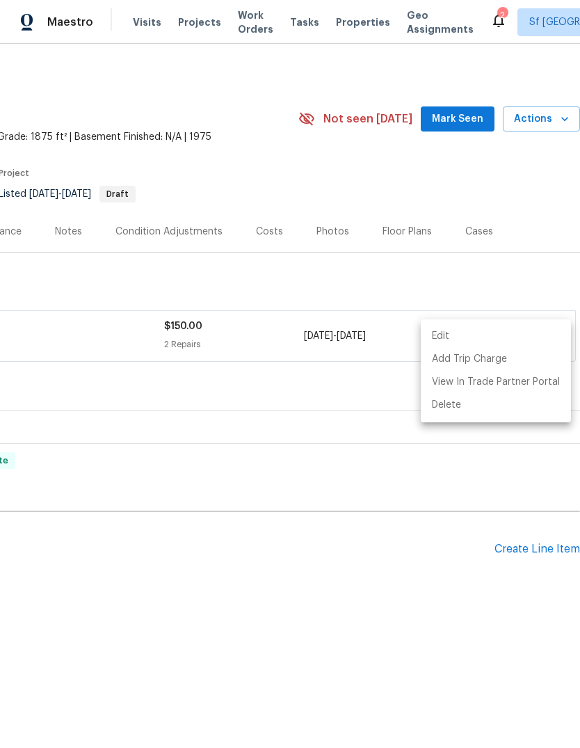
click at [17, 21] on div at bounding box center [290, 374] width 580 height 748
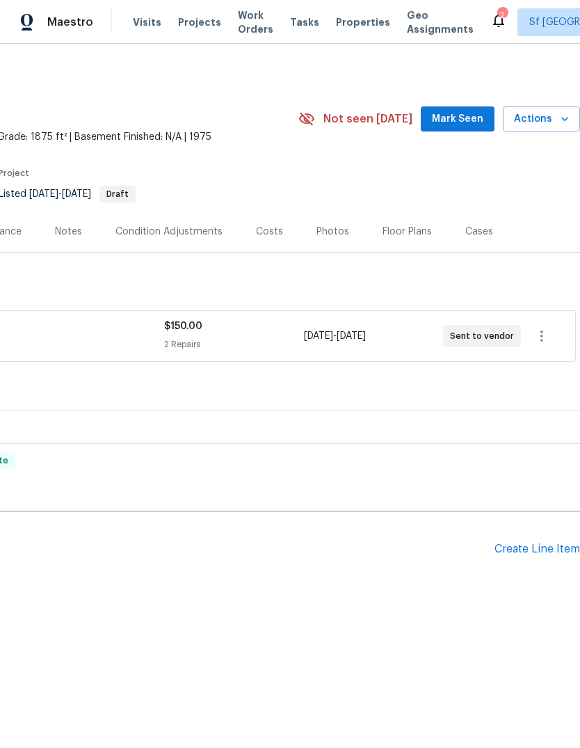
click at [463, 108] on button "Mark Seen" at bounding box center [458, 119] width 74 height 26
